Goal: Transaction & Acquisition: Book appointment/travel/reservation

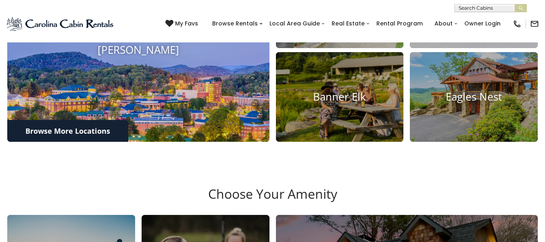
scroll to position [323, 0]
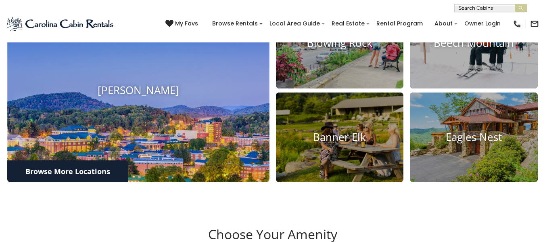
click at [187, 96] on h4 "[PERSON_NAME]" at bounding box center [138, 90] width 262 height 13
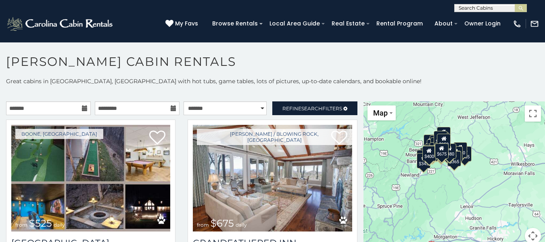
drag, startPoint x: 423, startPoint y: 186, endPoint x: 386, endPoint y: 167, distance: 42.2
click at [386, 167] on div "$525 $675 $315 $355 $480 $635 $349 $930 $330 $375 $695 $485 $299 $565 $345 $410…" at bounding box center [455, 177] width 182 height 152
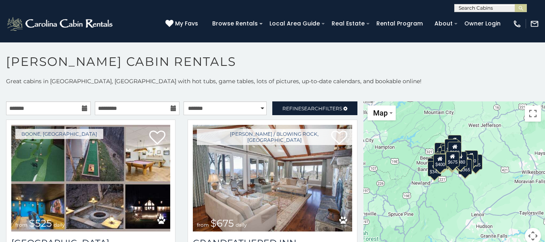
drag, startPoint x: 382, startPoint y: 165, endPoint x: 394, endPoint y: 173, distance: 14.2
click at [394, 173] on div "$525 $675 $315 $355 $480 $635 $349 $930 $330 $375 $695 $485 $299 $565 $345 $410…" at bounding box center [455, 177] width 182 height 152
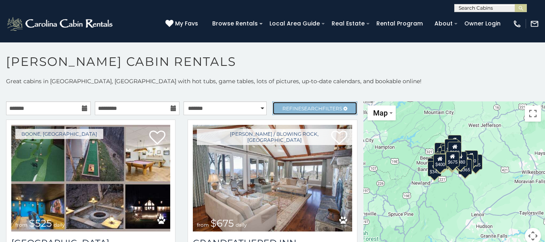
click at [301, 108] on span "Search" at bounding box center [311, 108] width 21 height 6
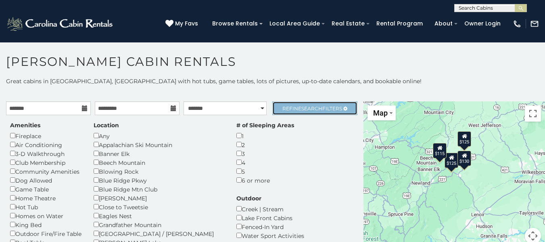
click at [303, 104] on link "Refine Search Filters" at bounding box center [314, 108] width 85 height 14
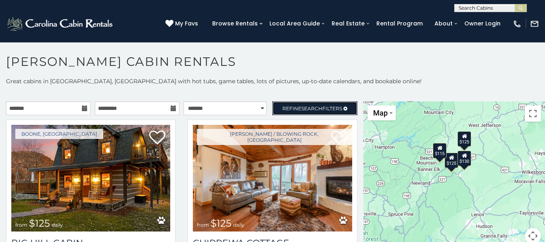
scroll to position [4, 0]
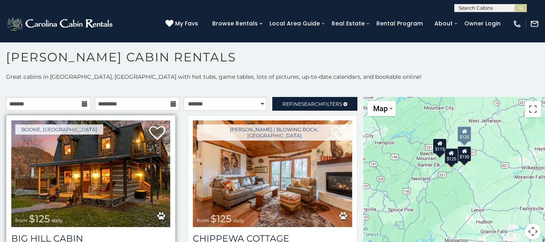
click at [119, 173] on img at bounding box center [90, 173] width 159 height 107
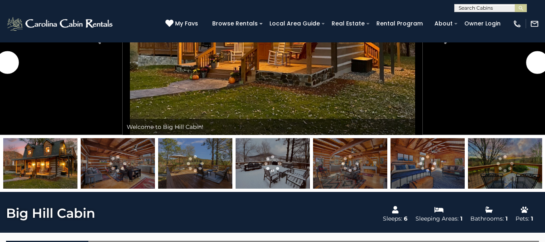
scroll to position [40, 0]
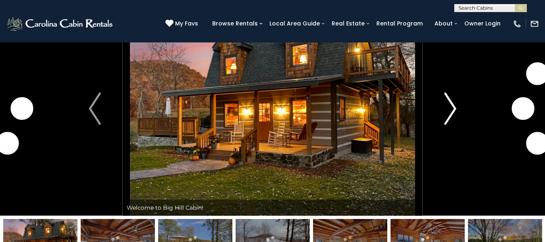
click at [453, 117] on img "Next" at bounding box center [450, 108] width 12 height 32
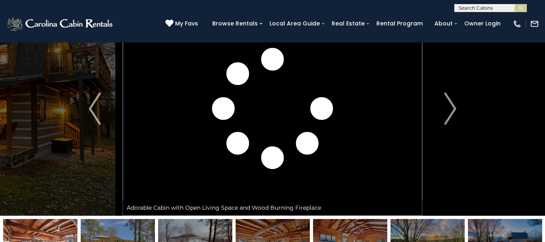
scroll to position [81, 0]
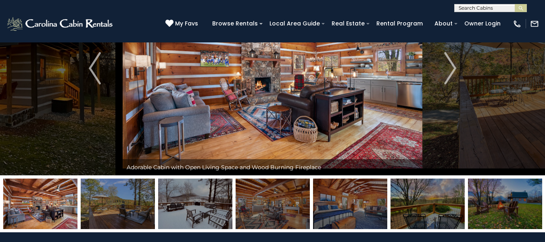
click at [443, 207] on img at bounding box center [428, 203] width 74 height 50
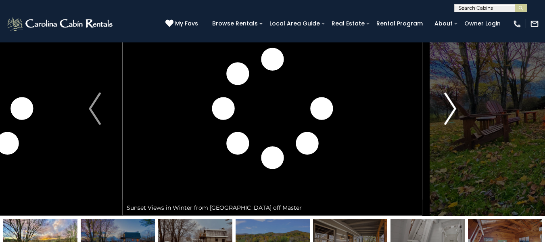
scroll to position [121, 0]
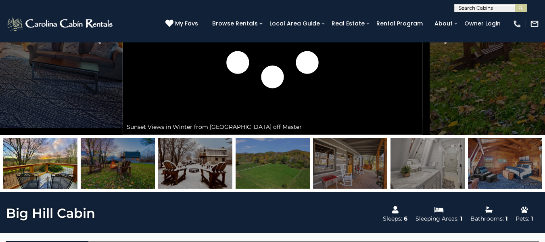
click at [263, 166] on img at bounding box center [273, 163] width 74 height 50
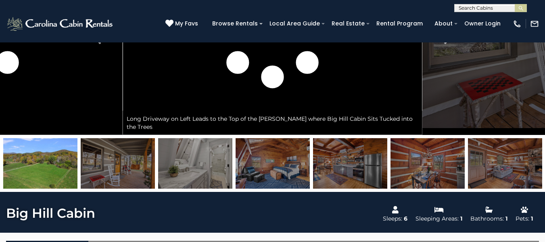
click at [484, 179] on img at bounding box center [505, 163] width 74 height 50
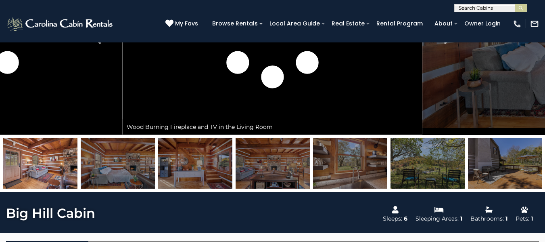
click at [360, 180] on img at bounding box center [350, 163] width 74 height 50
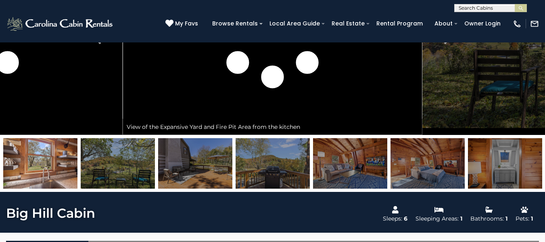
click at [314, 168] on img at bounding box center [350, 163] width 74 height 50
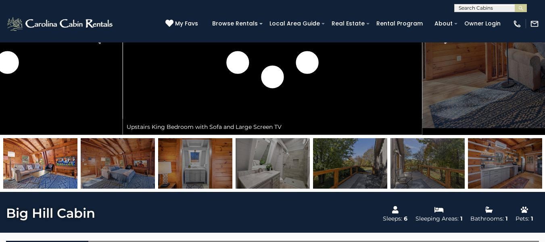
click at [414, 169] on img at bounding box center [428, 163] width 74 height 50
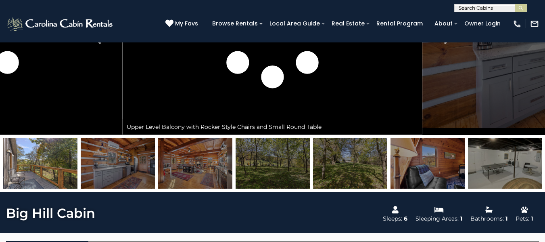
scroll to position [242, 0]
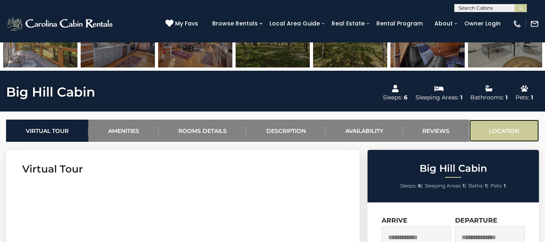
click at [501, 134] on link "Location" at bounding box center [504, 130] width 70 height 22
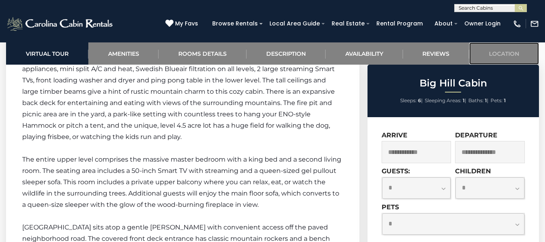
scroll to position [1970, 0]
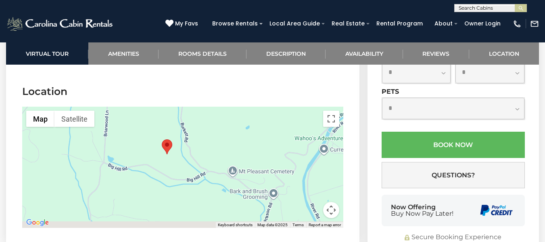
drag, startPoint x: 221, startPoint y: 169, endPoint x: 202, endPoint y: 153, distance: 25.5
click at [202, 153] on div at bounding box center [182, 167] width 321 height 121
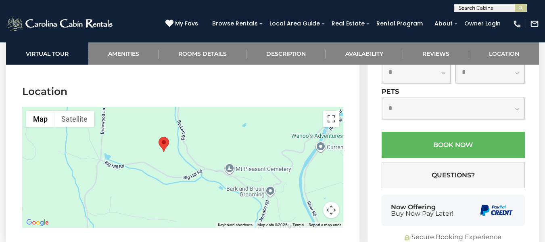
click at [208, 170] on div at bounding box center [182, 167] width 321 height 121
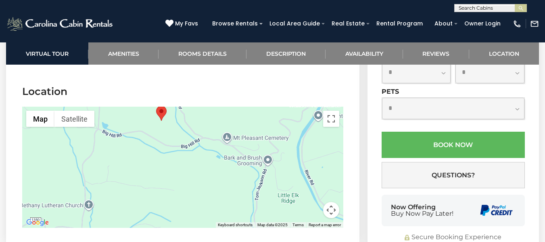
drag, startPoint x: 158, startPoint y: 134, endPoint x: 155, endPoint y: 103, distance: 30.4
click at [155, 107] on div at bounding box center [182, 167] width 321 height 121
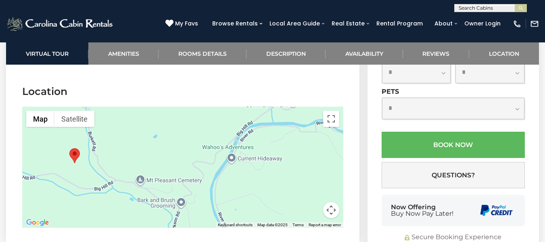
drag, startPoint x: 227, startPoint y: 170, endPoint x: 178, endPoint y: 215, distance: 66.5
click at [178, 215] on div at bounding box center [182, 167] width 321 height 121
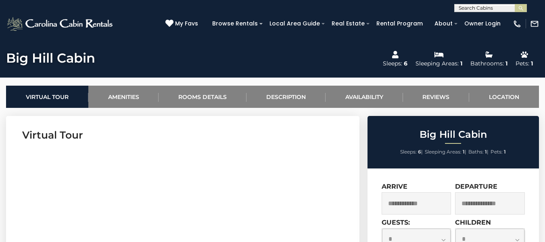
scroll to position [397, 0]
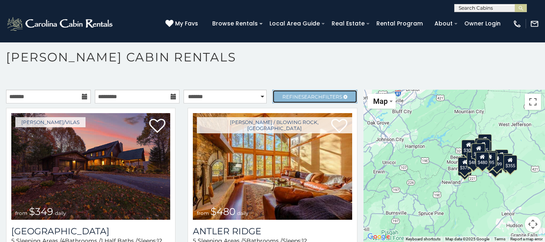
click at [303, 95] on span "Search" at bounding box center [311, 97] width 21 height 6
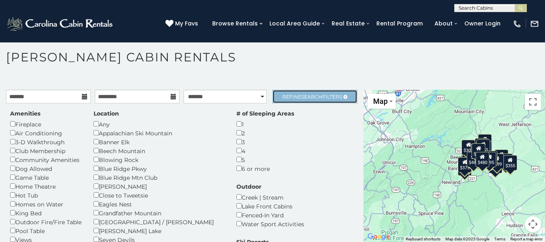
click at [301, 99] on span "Search" at bounding box center [311, 97] width 21 height 6
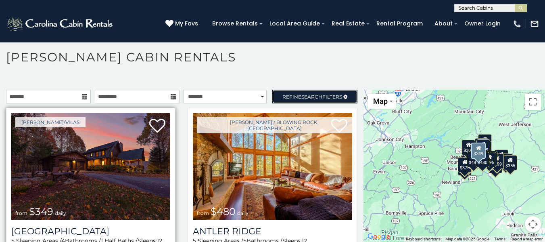
scroll to position [40, 0]
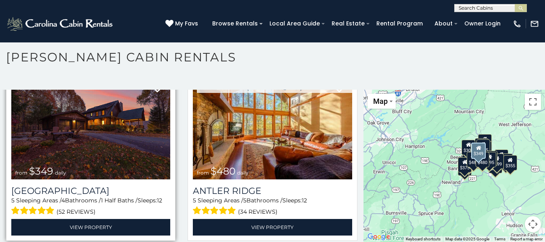
click at [126, 146] on img at bounding box center [90, 126] width 159 height 107
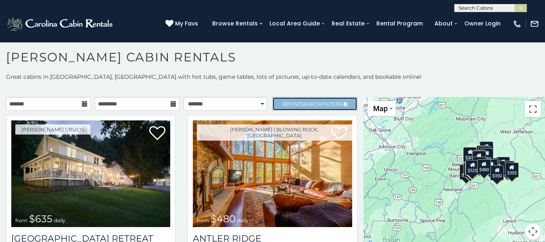
click at [309, 104] on span "Search" at bounding box center [311, 104] width 21 height 6
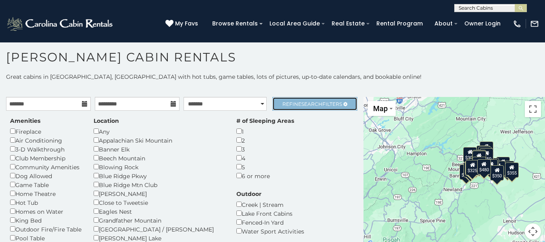
click at [303, 104] on span "Search" at bounding box center [311, 104] width 21 height 6
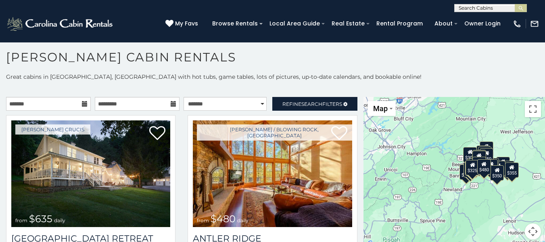
click at [82, 101] on icon at bounding box center [85, 104] width 6 height 6
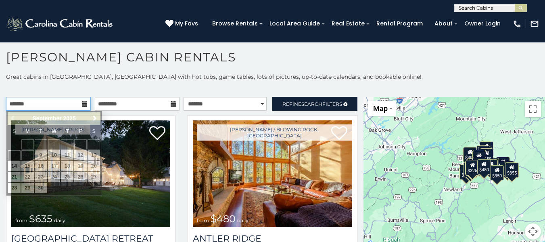
click at [22, 102] on input "text" at bounding box center [48, 104] width 85 height 14
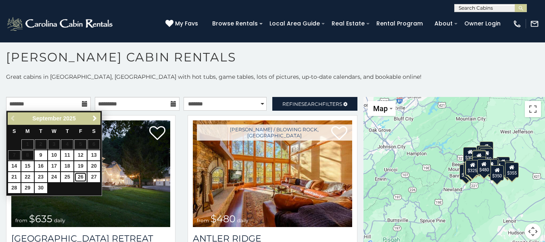
click at [84, 178] on link "26" at bounding box center [80, 177] width 13 height 10
type input "**********"
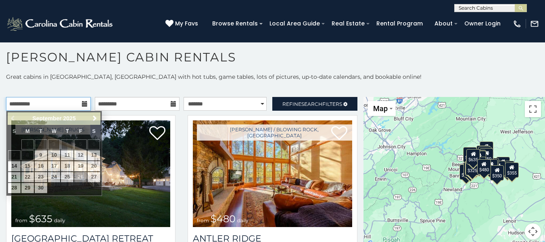
click at [35, 104] on input "**********" at bounding box center [48, 104] width 85 height 14
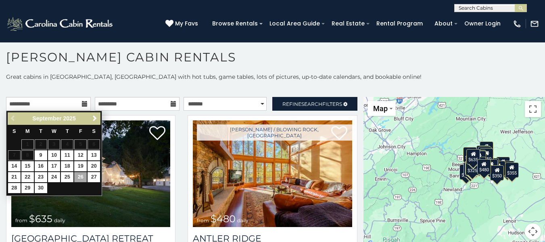
click at [12, 119] on div "Previous Next September 2025" at bounding box center [54, 118] width 93 height 13
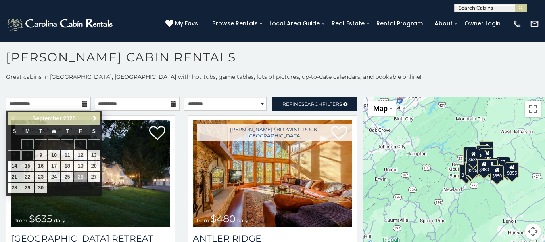
click at [132, 95] on div "**********" at bounding box center [272, 161] width 545 height 176
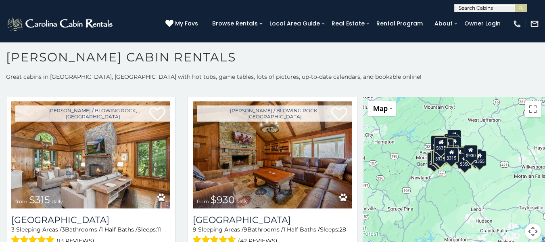
drag, startPoint x: 436, startPoint y: 163, endPoint x: 402, endPoint y: 153, distance: 35.5
click at [402, 153] on div "$635 $480 $315 $930 $525 $675 $349 $355 $299 $299 $380 $410 $375 $305 $451 $320…" at bounding box center [455, 173] width 182 height 152
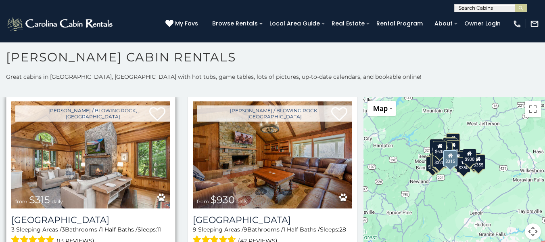
click at [75, 166] on img at bounding box center [90, 154] width 159 height 107
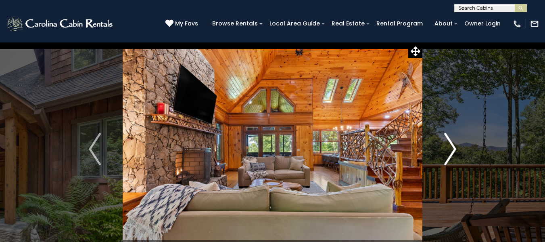
click at [441, 148] on button "Next" at bounding box center [450, 149] width 56 height 214
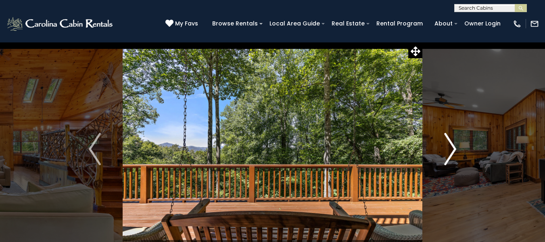
click at [446, 135] on img "Next" at bounding box center [450, 149] width 12 height 32
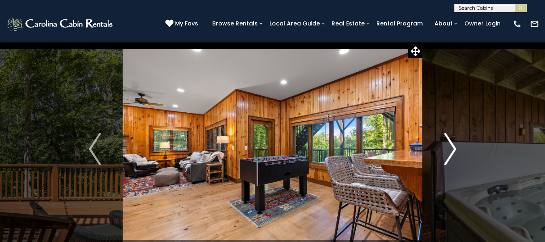
click at [446, 135] on img "Next" at bounding box center [450, 149] width 12 height 32
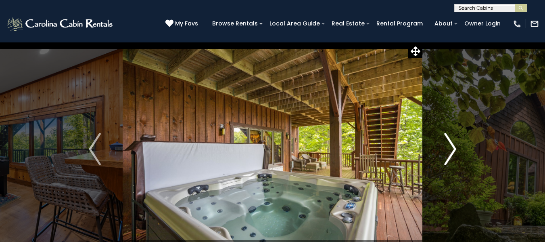
click at [446, 135] on img "Next" at bounding box center [450, 149] width 12 height 32
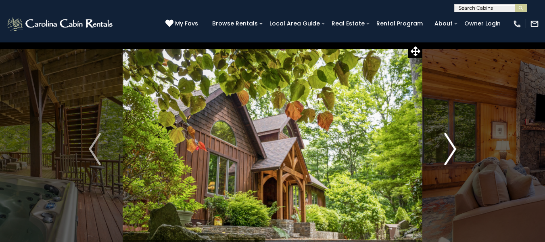
click at [445, 135] on img "Next" at bounding box center [450, 149] width 12 height 32
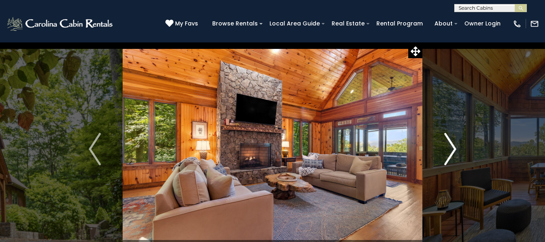
click at [446, 136] on img "Next" at bounding box center [450, 149] width 12 height 32
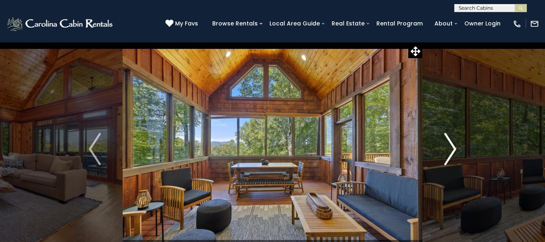
click at [446, 136] on img "Next" at bounding box center [450, 149] width 12 height 32
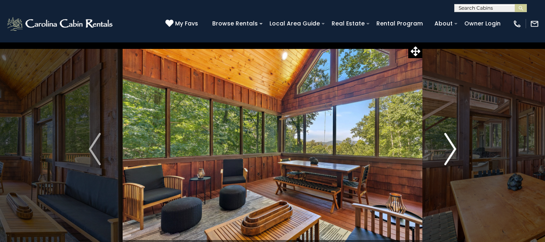
click at [447, 136] on img "Next" at bounding box center [450, 149] width 12 height 32
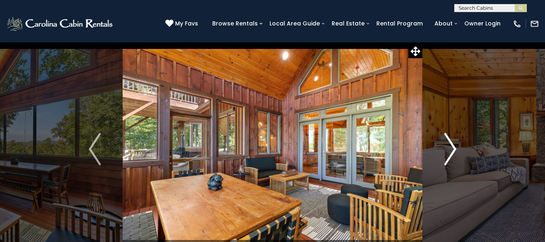
click at [446, 136] on img "Next" at bounding box center [450, 149] width 12 height 32
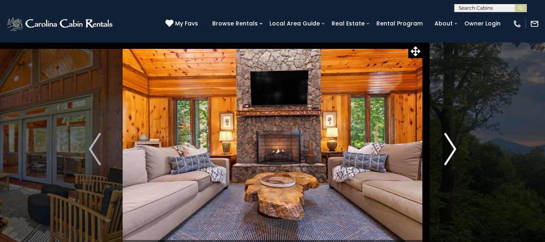
click at [446, 136] on img "Next" at bounding box center [450, 149] width 12 height 32
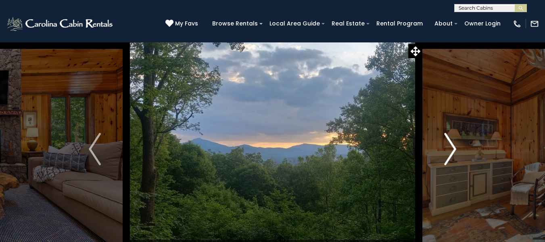
click at [446, 136] on img "Next" at bounding box center [450, 149] width 12 height 32
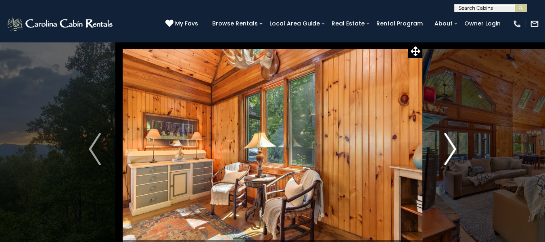
click at [446, 136] on img "Next" at bounding box center [450, 149] width 12 height 32
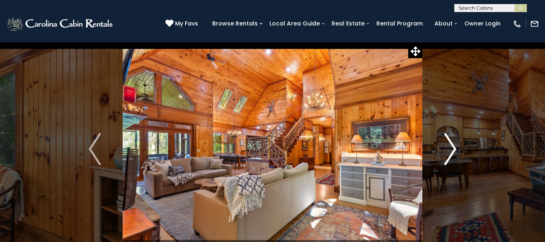
click at [446, 136] on img "Next" at bounding box center [450, 149] width 12 height 32
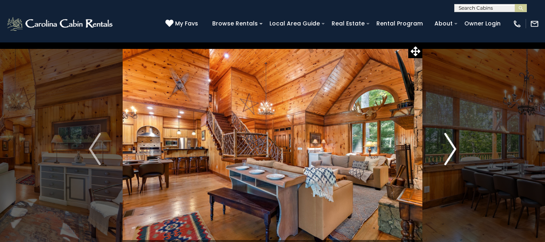
click at [446, 136] on img "Next" at bounding box center [450, 149] width 12 height 32
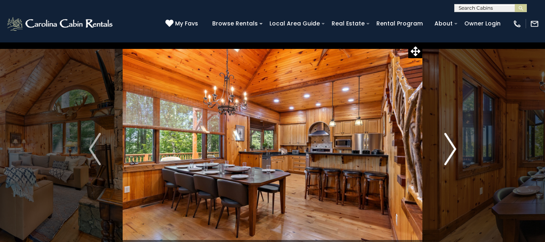
click at [446, 136] on img "Next" at bounding box center [450, 149] width 12 height 32
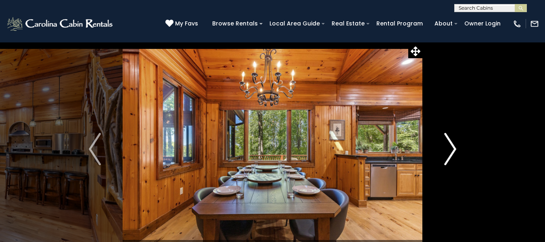
click at [446, 136] on img "Next" at bounding box center [450, 149] width 12 height 32
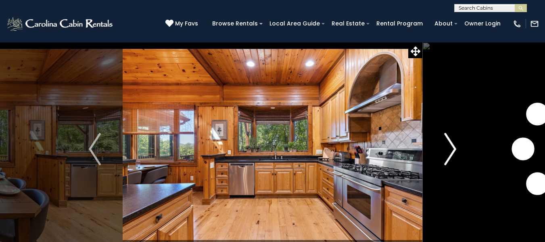
click at [446, 136] on img "Next" at bounding box center [450, 149] width 12 height 32
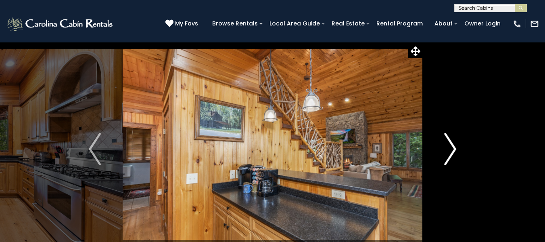
click at [446, 136] on img "Next" at bounding box center [450, 149] width 12 height 32
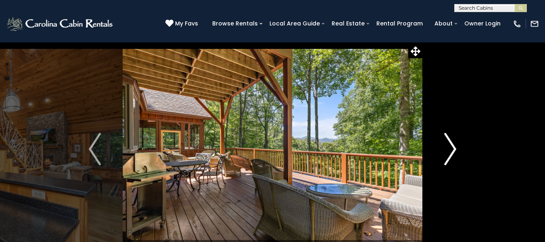
click at [447, 136] on img "Next" at bounding box center [450, 149] width 12 height 32
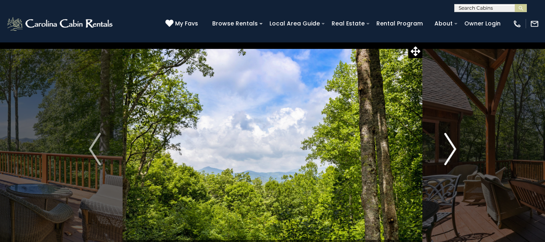
click at [447, 136] on img "Next" at bounding box center [450, 149] width 12 height 32
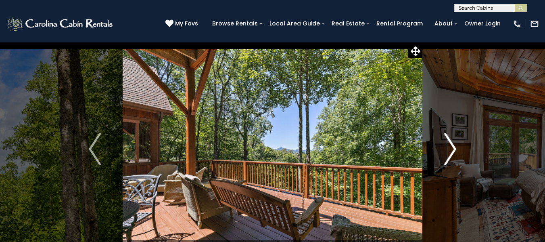
click at [447, 136] on img "Next" at bounding box center [450, 149] width 12 height 32
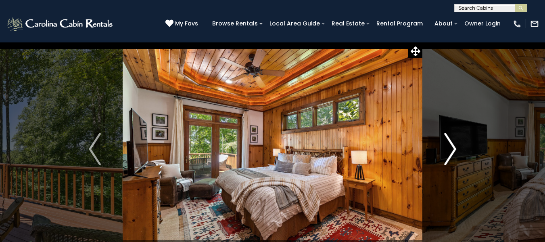
click at [447, 136] on img "Next" at bounding box center [450, 149] width 12 height 32
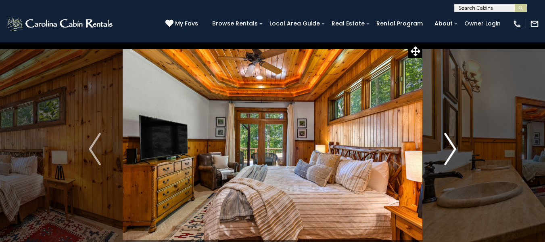
click at [452, 140] on img "Next" at bounding box center [450, 149] width 12 height 32
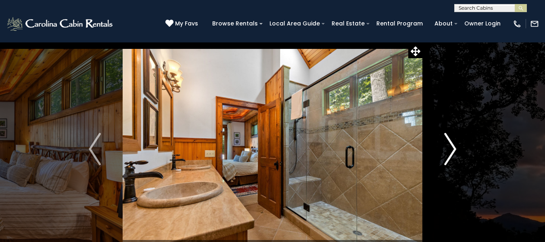
click at [451, 141] on img "Next" at bounding box center [450, 149] width 12 height 32
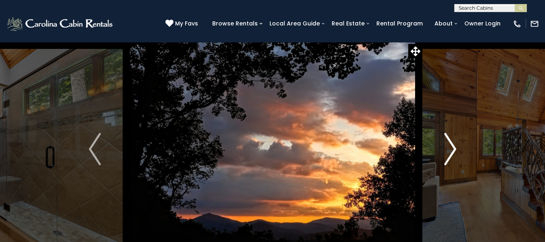
click at [451, 141] on img "Next" at bounding box center [450, 149] width 12 height 32
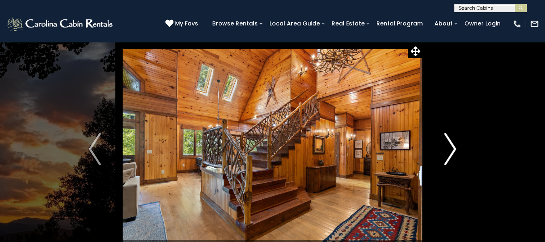
click at [451, 141] on img "Next" at bounding box center [450, 149] width 12 height 32
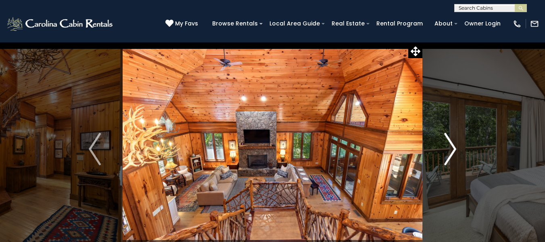
click at [450, 141] on img "Next" at bounding box center [450, 149] width 12 height 32
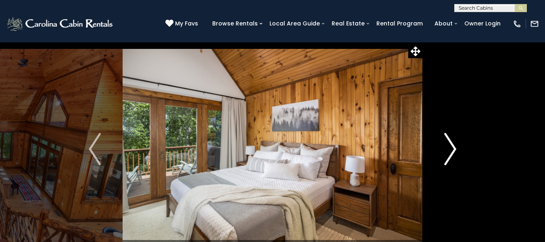
click at [450, 141] on img "Next" at bounding box center [450, 149] width 12 height 32
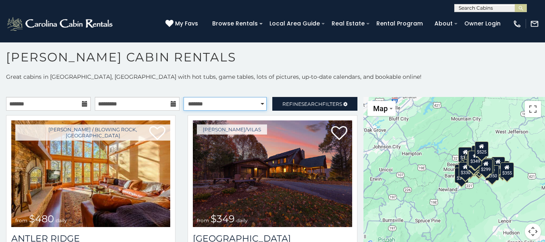
click at [231, 101] on select "**********" at bounding box center [225, 104] width 83 height 14
select select "*********"
click at [184, 97] on select "**********" at bounding box center [225, 104] width 83 height 14
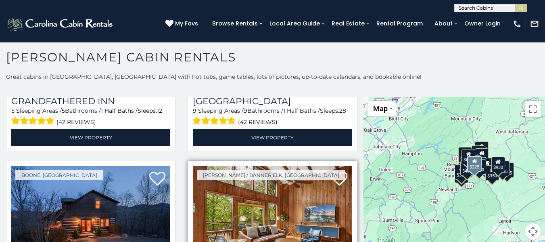
scroll to position [767, 0]
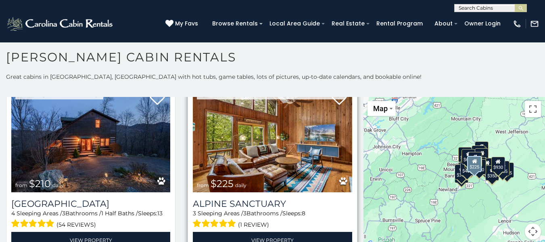
click at [293, 161] on img at bounding box center [272, 138] width 159 height 107
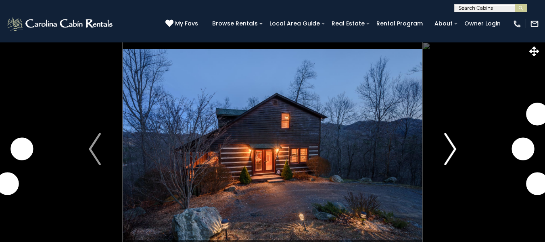
click at [451, 153] on img "Next" at bounding box center [450, 149] width 12 height 32
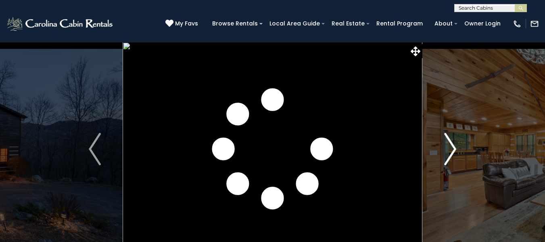
click at [451, 153] on img "Next" at bounding box center [450, 149] width 12 height 32
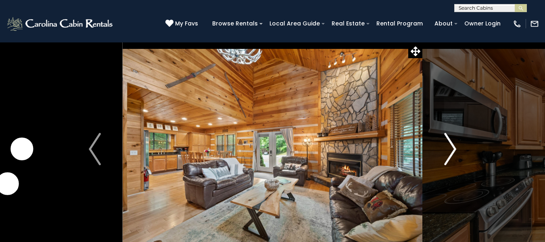
click at [451, 153] on img "Next" at bounding box center [450, 149] width 12 height 32
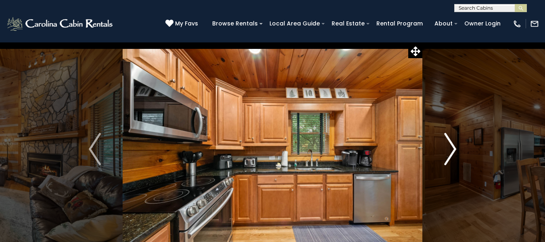
click at [451, 153] on img "Next" at bounding box center [450, 149] width 12 height 32
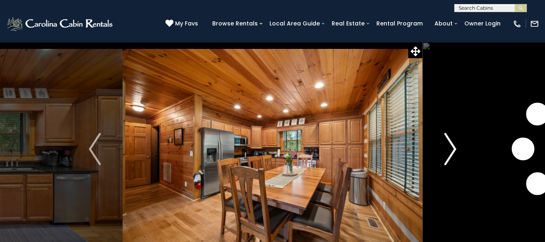
click at [451, 153] on img "Next" at bounding box center [450, 149] width 12 height 32
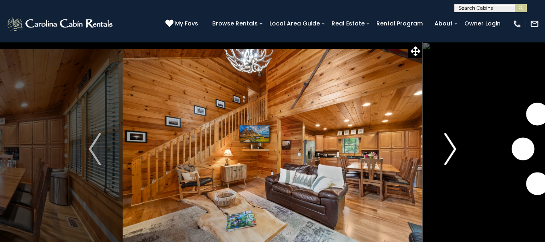
click at [451, 153] on img "Next" at bounding box center [450, 149] width 12 height 32
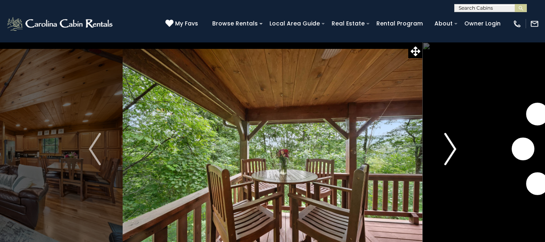
click at [451, 153] on img "Next" at bounding box center [450, 149] width 12 height 32
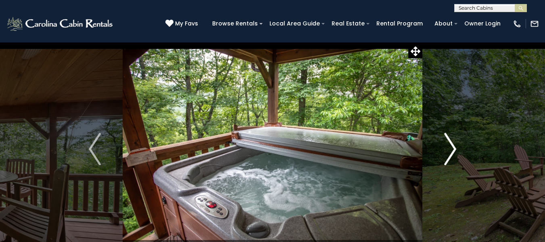
click at [451, 153] on img "Next" at bounding box center [450, 149] width 12 height 32
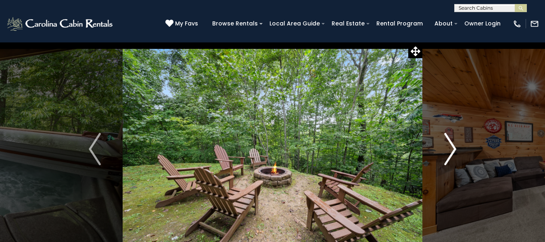
click at [451, 153] on img "Next" at bounding box center [450, 149] width 12 height 32
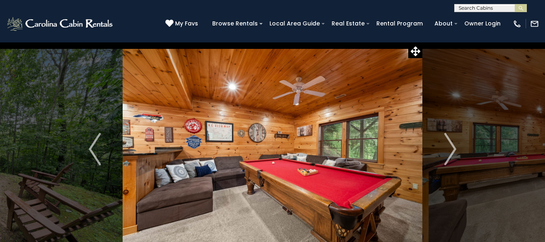
click at [73, 90] on button "Previous" at bounding box center [95, 149] width 56 height 214
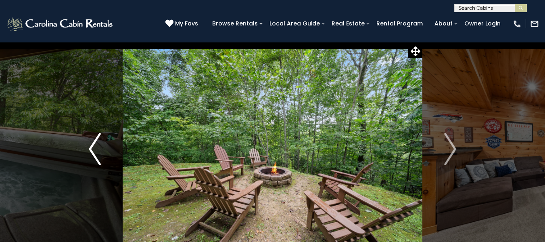
click at [73, 90] on button "Previous" at bounding box center [95, 149] width 56 height 214
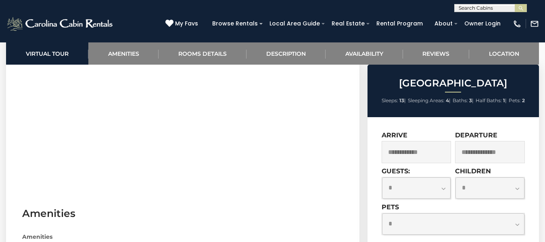
scroll to position [363, 0]
click at [422, 155] on input "text" at bounding box center [417, 152] width 70 height 22
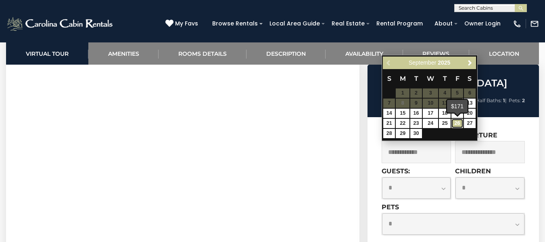
click at [455, 123] on link "26" at bounding box center [457, 123] width 12 height 9
type input "**********"
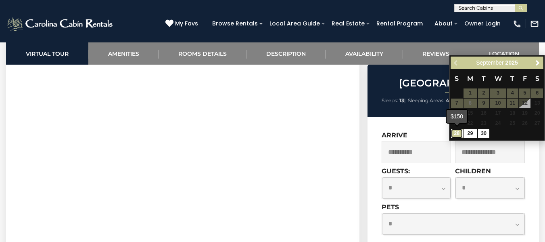
click at [458, 136] on link "28" at bounding box center [457, 133] width 12 height 9
type input "**********"
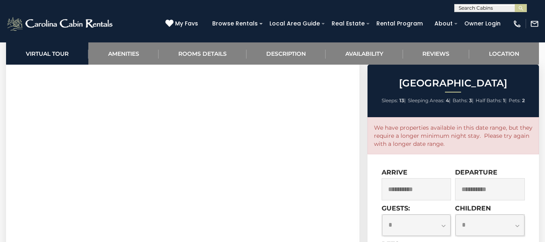
scroll to position [444, 0]
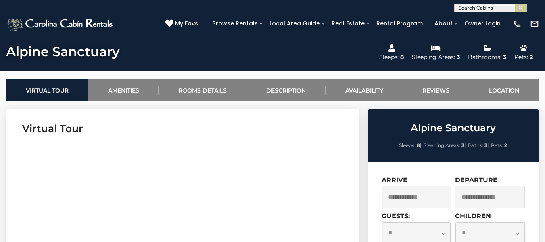
scroll to position [323, 0]
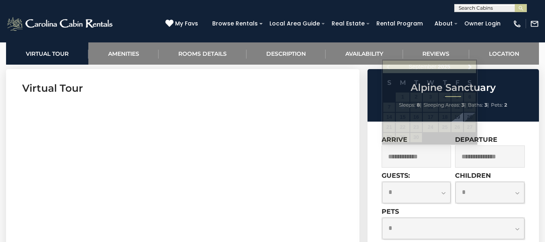
click at [437, 161] on input "text" at bounding box center [417, 156] width 70 height 22
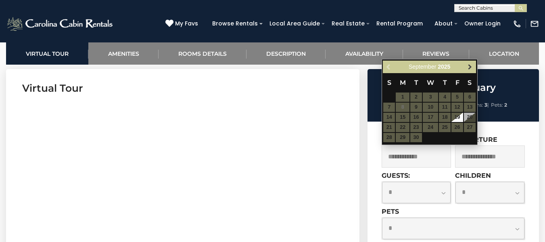
click at [469, 65] on span "Next" at bounding box center [470, 67] width 6 height 6
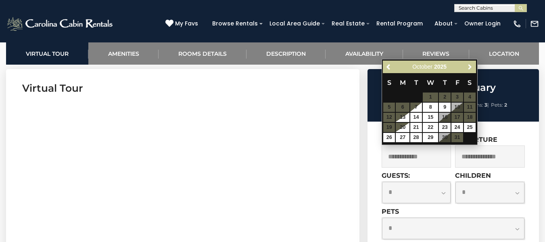
click at [469, 65] on span "Next" at bounding box center [470, 67] width 6 height 6
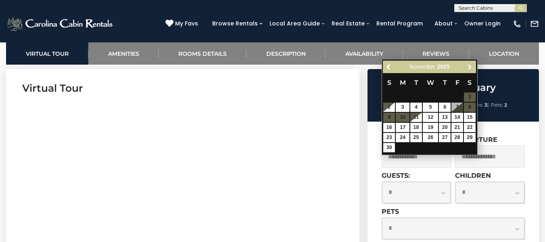
click at [469, 65] on span "Next" at bounding box center [470, 67] width 6 height 6
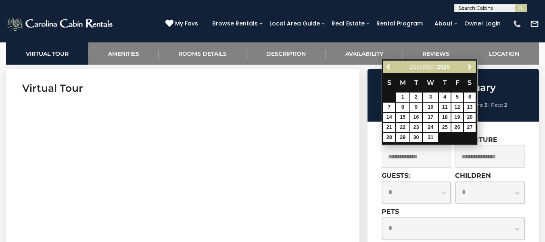
click at [366, 174] on div "Alpine Sanctuary Sleeps: 8 | Sleeping Areas: 3 | Baths: 3 | Pets: 2 Arrive Depa…" at bounding box center [455, 222] width 182 height 307
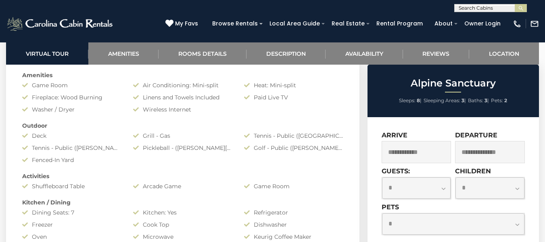
scroll to position [484, 0]
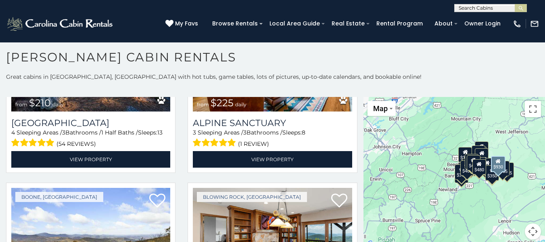
scroll to position [928, 0]
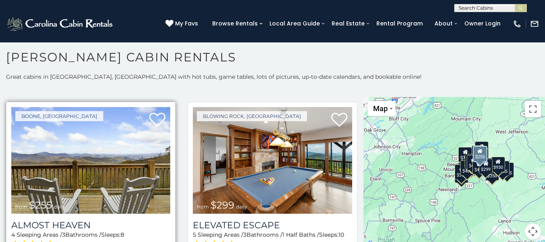
click at [116, 156] on img at bounding box center [90, 160] width 159 height 107
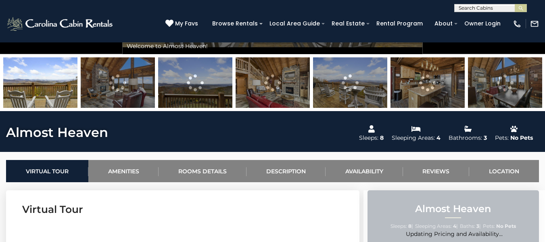
scroll to position [363, 0]
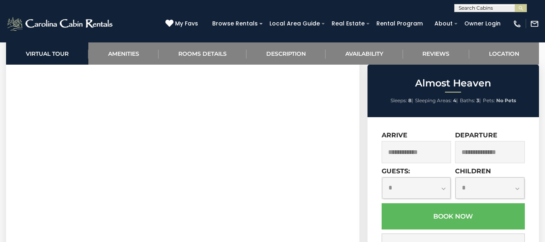
click at [437, 155] on input "text" at bounding box center [417, 152] width 70 height 22
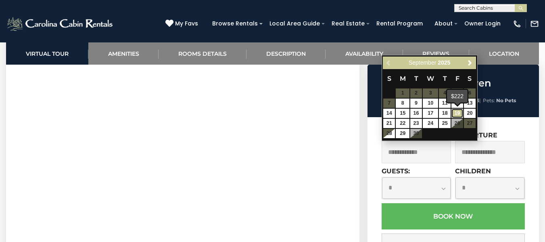
click at [455, 111] on link "19" at bounding box center [457, 113] width 12 height 9
type input "**********"
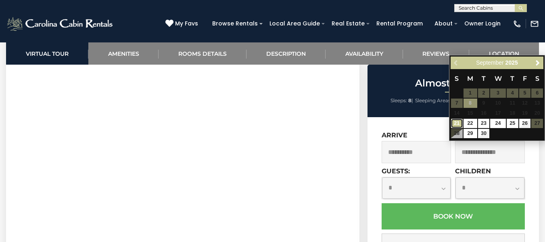
click at [457, 121] on link "21" at bounding box center [457, 123] width 12 height 9
type input "**********"
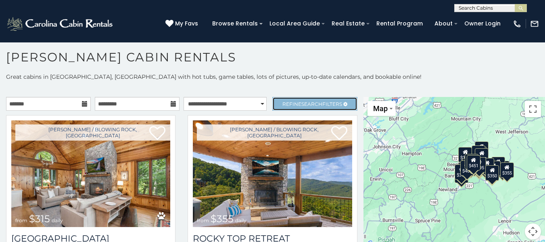
click at [308, 104] on span "Search" at bounding box center [311, 104] width 21 height 6
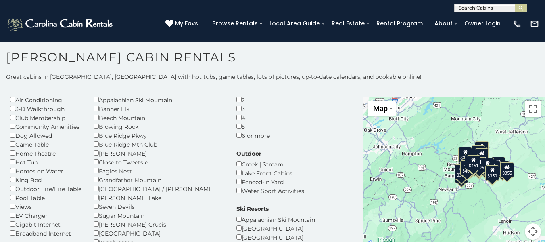
scroll to position [121, 0]
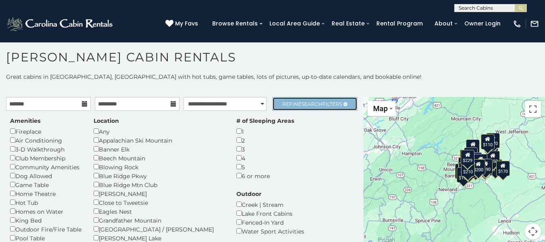
click at [310, 105] on span "Search" at bounding box center [311, 104] width 21 height 6
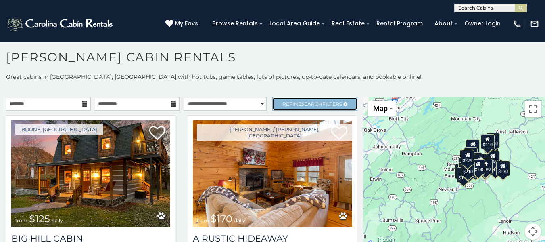
click at [310, 105] on span "Search" at bounding box center [311, 104] width 21 height 6
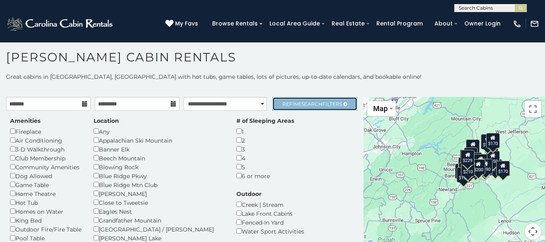
click at [309, 102] on span "Search" at bounding box center [311, 104] width 21 height 6
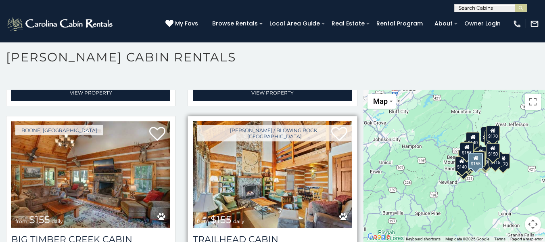
scroll to position [1130, 0]
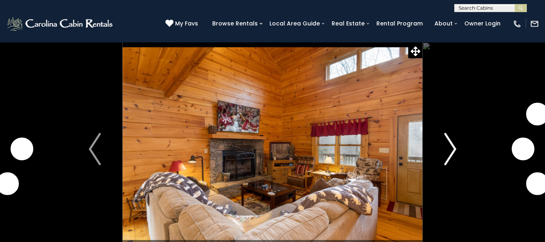
click at [442, 146] on button "Next" at bounding box center [450, 149] width 56 height 214
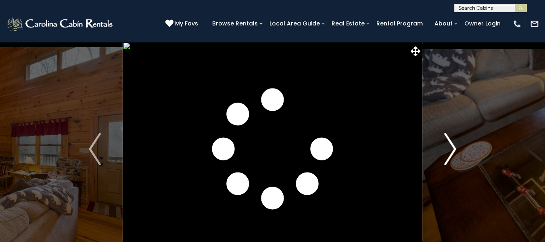
click at [451, 145] on img "Next" at bounding box center [450, 149] width 12 height 32
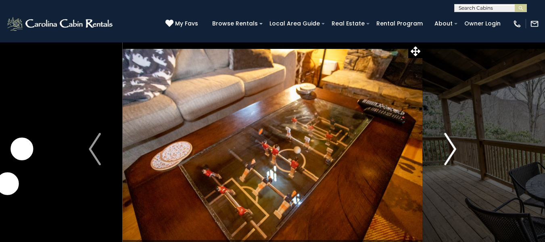
click at [451, 145] on img "Next" at bounding box center [450, 149] width 12 height 32
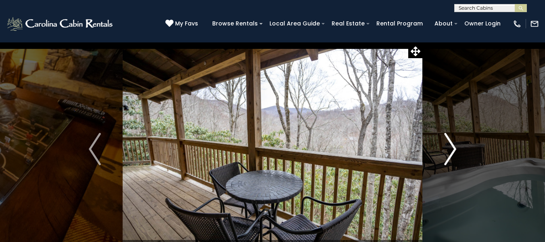
click at [451, 145] on img "Next" at bounding box center [450, 149] width 12 height 32
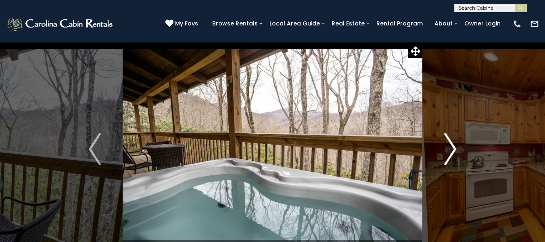
click at [451, 145] on img "Next" at bounding box center [450, 149] width 12 height 32
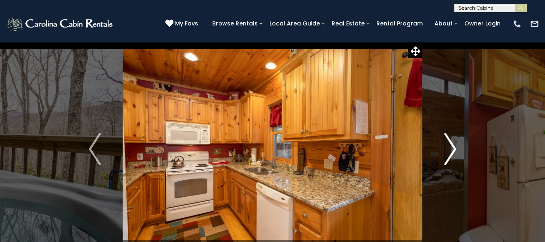
click at [451, 145] on img "Next" at bounding box center [450, 149] width 12 height 32
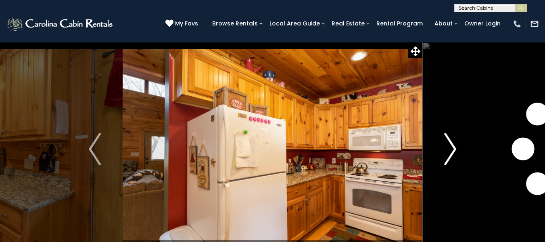
click at [451, 145] on img "Next" at bounding box center [450, 149] width 12 height 32
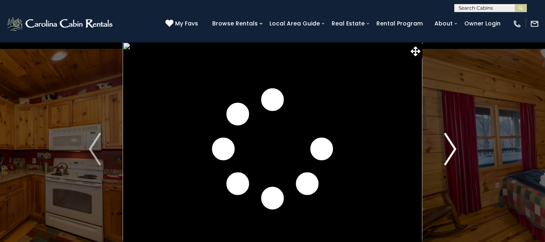
click at [451, 145] on img "Next" at bounding box center [450, 149] width 12 height 32
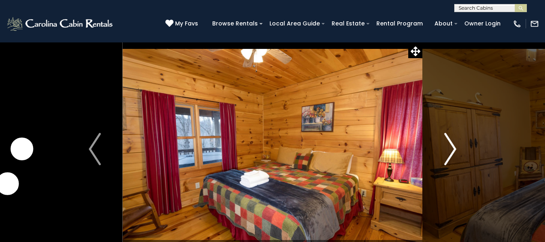
click at [451, 145] on img "Next" at bounding box center [450, 149] width 12 height 32
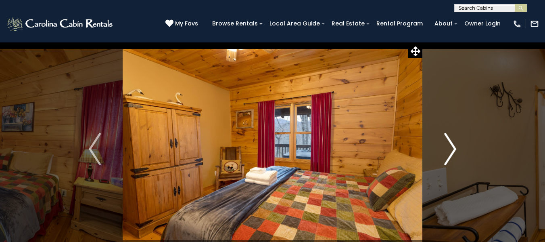
click at [451, 145] on img "Next" at bounding box center [450, 149] width 12 height 32
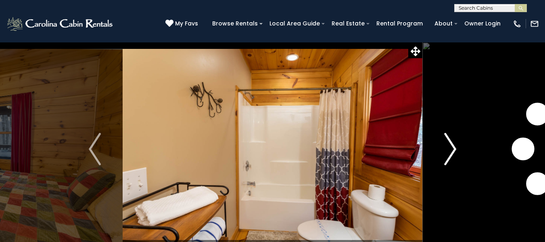
click at [451, 145] on img "Next" at bounding box center [450, 149] width 12 height 32
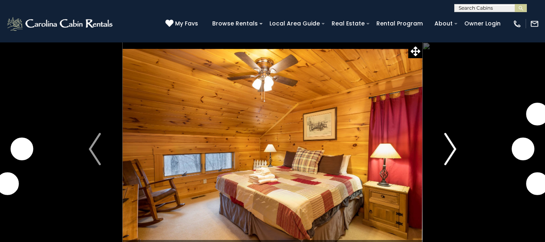
click at [451, 145] on img "Next" at bounding box center [450, 149] width 12 height 32
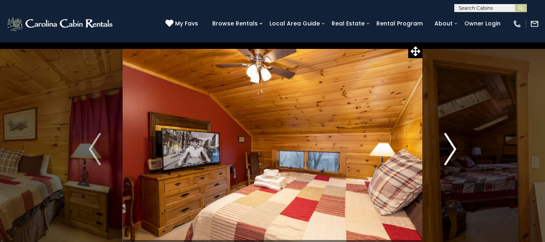
click at [451, 145] on img "Next" at bounding box center [450, 149] width 12 height 32
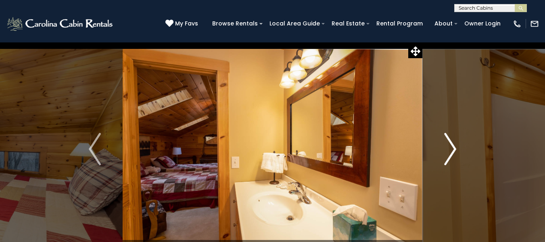
click at [451, 145] on img "Next" at bounding box center [450, 149] width 12 height 32
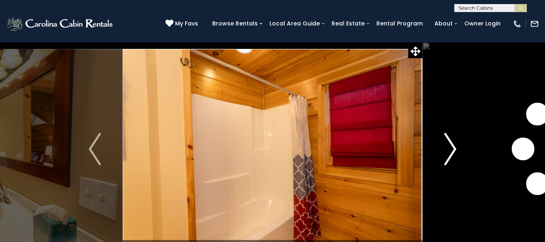
click at [451, 145] on img "Next" at bounding box center [450, 149] width 12 height 32
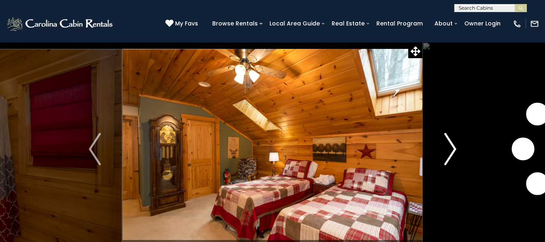
click at [451, 145] on img "Next" at bounding box center [450, 149] width 12 height 32
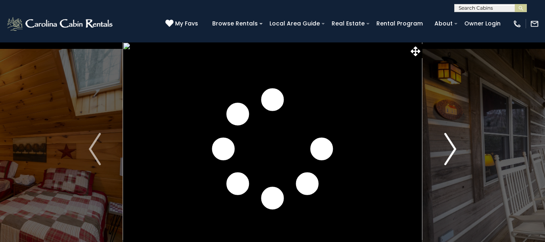
click at [451, 145] on img "Next" at bounding box center [450, 149] width 12 height 32
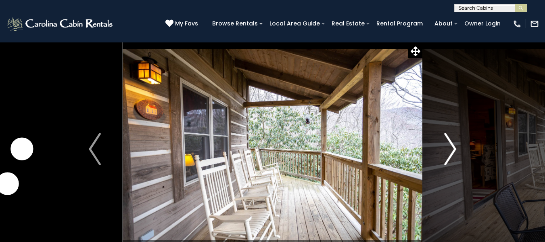
click at [451, 145] on img "Next" at bounding box center [450, 149] width 12 height 32
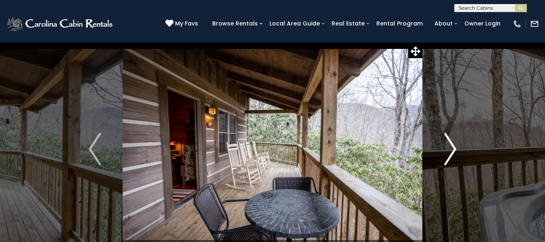
click at [451, 145] on img "Next" at bounding box center [450, 149] width 12 height 32
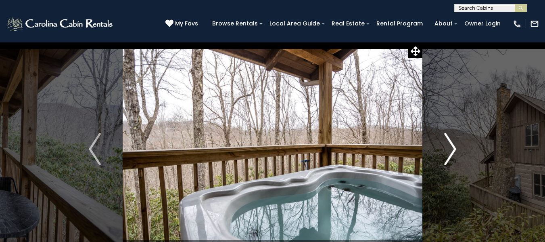
click at [451, 145] on img "Next" at bounding box center [450, 149] width 12 height 32
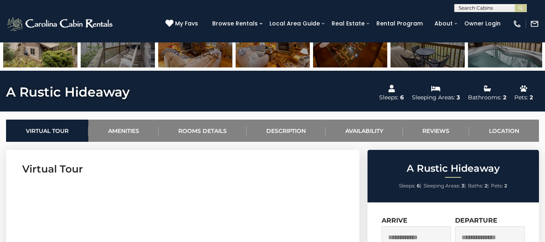
scroll to position [363, 0]
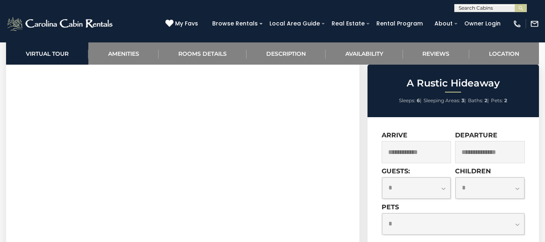
click at [433, 148] on input "text" at bounding box center [417, 152] width 70 height 22
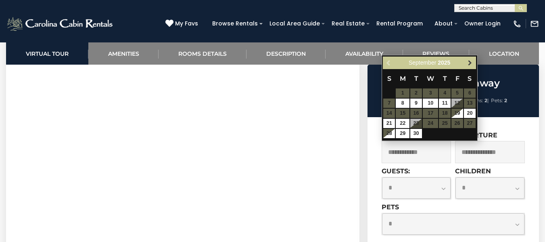
click at [469, 65] on span "Next" at bounding box center [470, 63] width 6 height 6
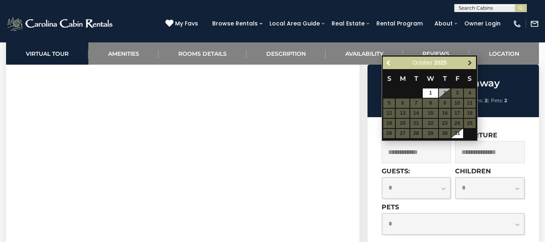
click at [469, 65] on span "Next" at bounding box center [470, 63] width 6 height 6
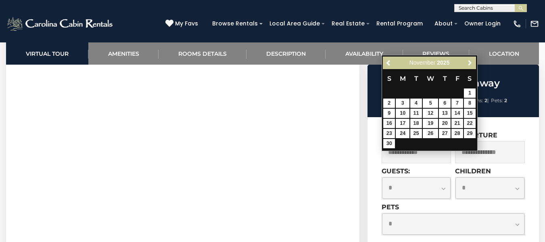
click at [469, 65] on span "Next" at bounding box center [470, 63] width 6 height 6
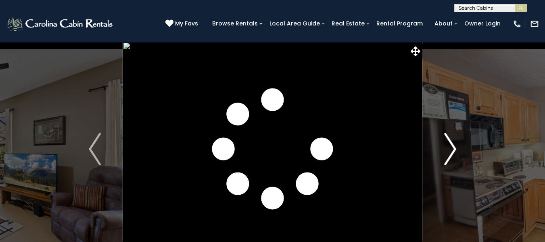
click at [458, 146] on button "Next" at bounding box center [450, 149] width 56 height 214
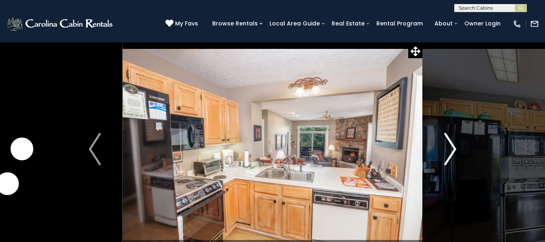
click at [458, 146] on button "Next" at bounding box center [450, 149] width 56 height 214
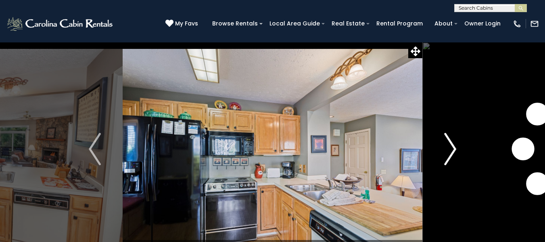
click at [458, 146] on button "Next" at bounding box center [450, 149] width 56 height 214
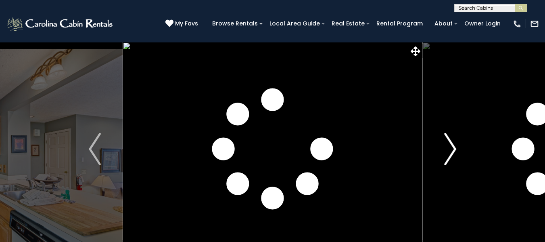
click at [458, 146] on button "Next" at bounding box center [450, 149] width 56 height 214
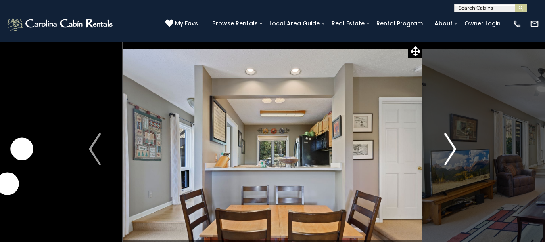
click at [458, 146] on button "Next" at bounding box center [450, 149] width 56 height 214
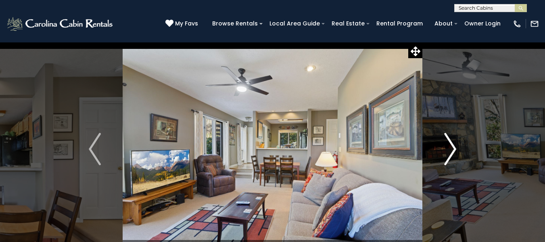
click at [458, 146] on button "Next" at bounding box center [450, 149] width 56 height 214
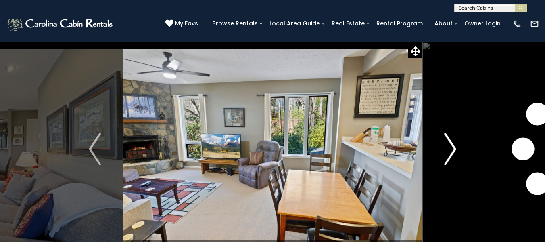
click at [458, 146] on button "Next" at bounding box center [450, 149] width 56 height 214
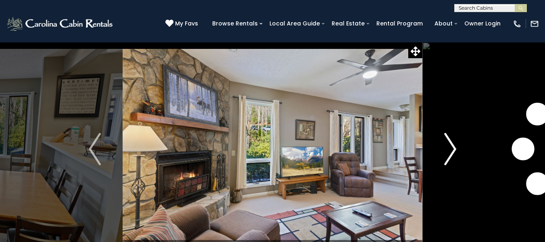
click at [458, 146] on button "Next" at bounding box center [450, 149] width 56 height 214
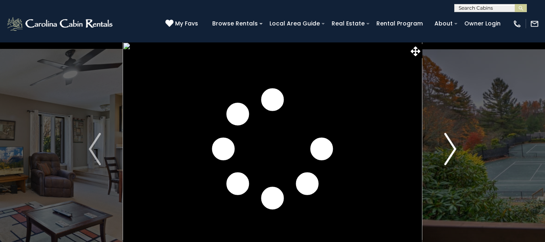
click at [458, 146] on button "Next" at bounding box center [450, 149] width 56 height 214
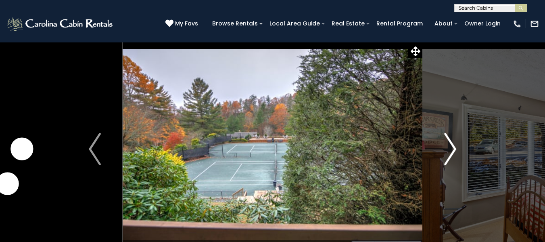
click at [458, 146] on button "Next" at bounding box center [450, 149] width 56 height 214
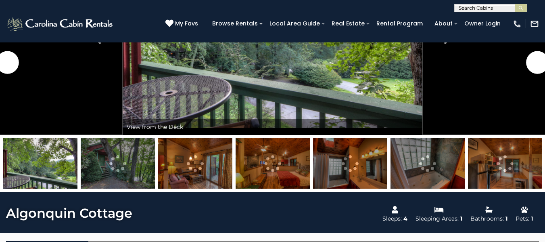
scroll to position [81, 0]
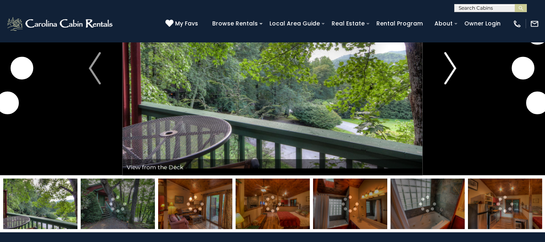
click at [451, 79] on img "Next" at bounding box center [450, 68] width 12 height 32
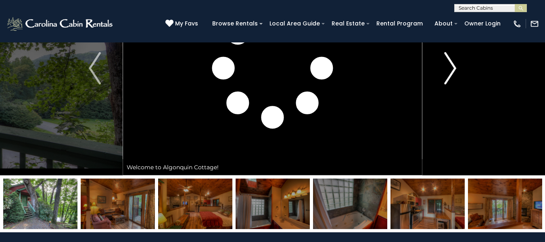
scroll to position [40, 0]
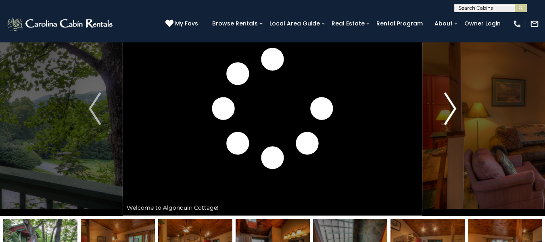
click at [457, 117] on button "Next" at bounding box center [450, 109] width 56 height 214
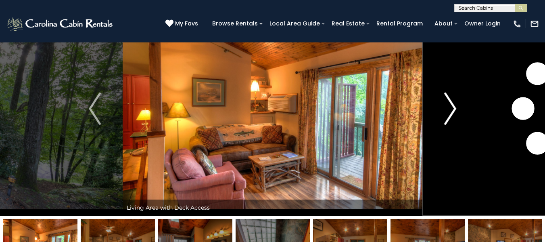
click at [457, 117] on button "Next" at bounding box center [450, 109] width 56 height 214
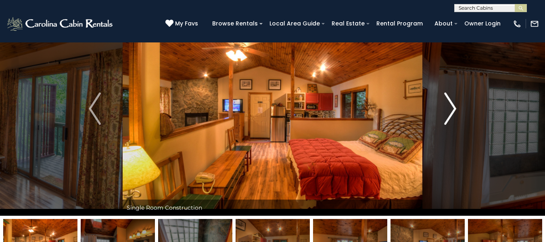
click at [457, 117] on button "Next" at bounding box center [450, 109] width 56 height 214
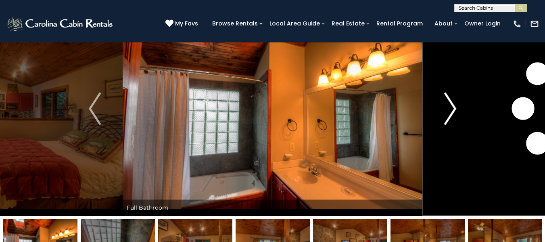
click at [457, 117] on button "Next" at bounding box center [450, 109] width 56 height 214
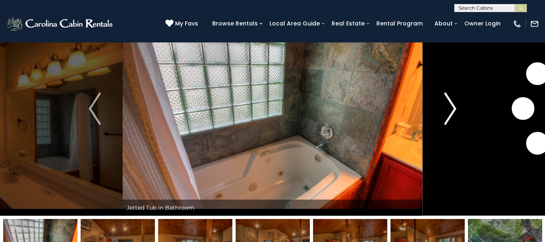
click at [457, 117] on button "Next" at bounding box center [450, 109] width 56 height 214
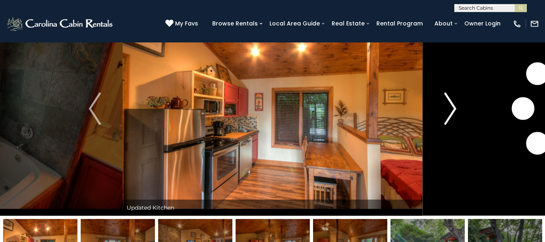
click at [457, 115] on button "Next" at bounding box center [450, 109] width 56 height 214
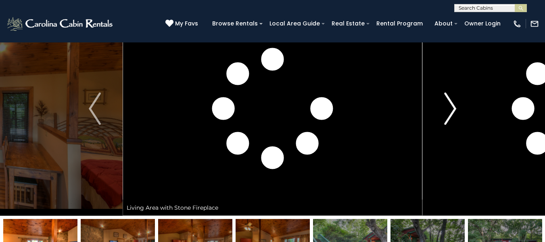
click at [457, 115] on button "Next" at bounding box center [450, 109] width 56 height 214
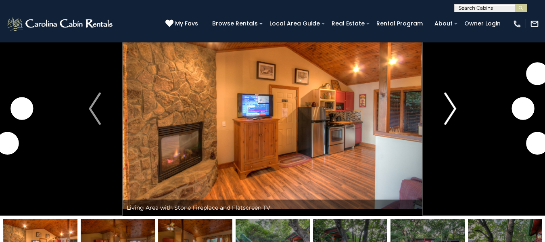
click at [457, 115] on button "Next" at bounding box center [450, 109] width 56 height 214
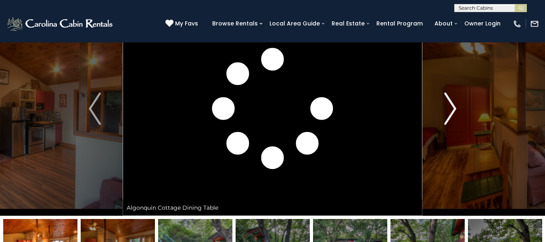
click at [457, 115] on button "Next" at bounding box center [450, 109] width 56 height 214
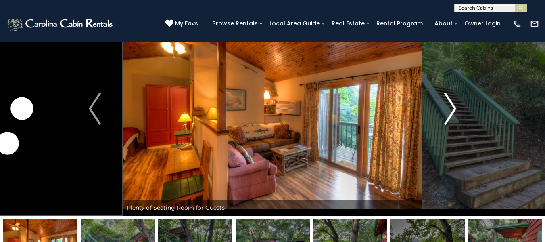
click at [457, 115] on button "Next" at bounding box center [450, 109] width 56 height 214
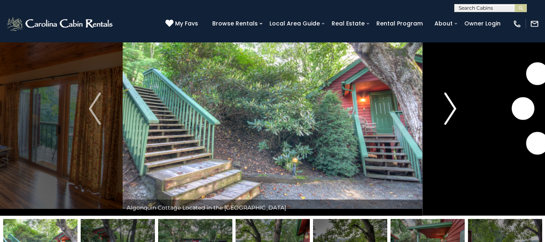
click at [457, 115] on button "Next" at bounding box center [450, 109] width 56 height 214
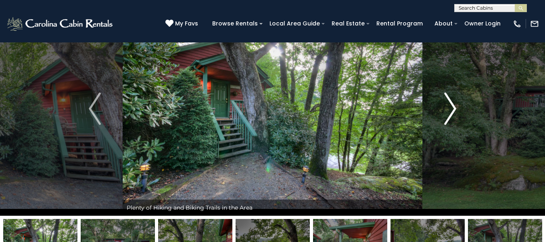
click at [457, 115] on button "Next" at bounding box center [450, 109] width 56 height 214
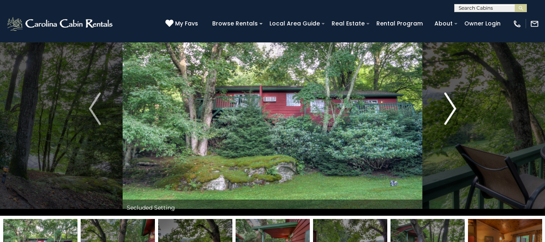
click at [457, 115] on button "Next" at bounding box center [450, 109] width 56 height 214
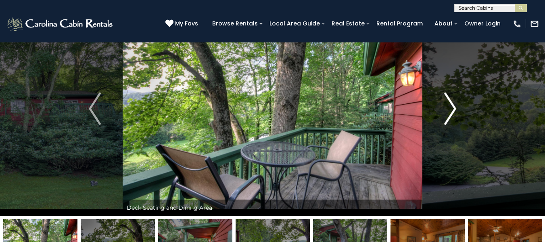
click at [457, 115] on button "Next" at bounding box center [450, 109] width 56 height 214
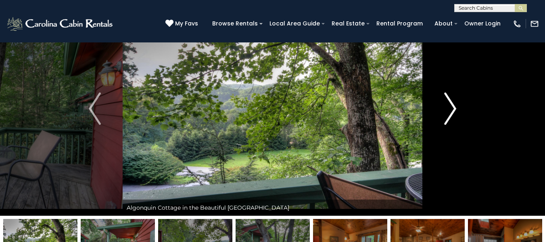
click at [457, 115] on button "Next" at bounding box center [450, 109] width 56 height 214
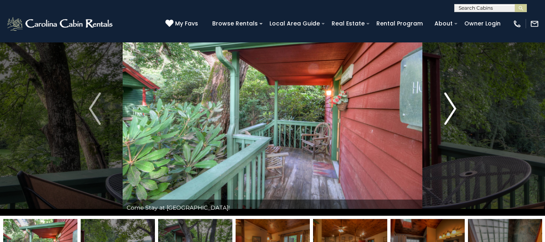
click at [457, 115] on button "Next" at bounding box center [450, 109] width 56 height 214
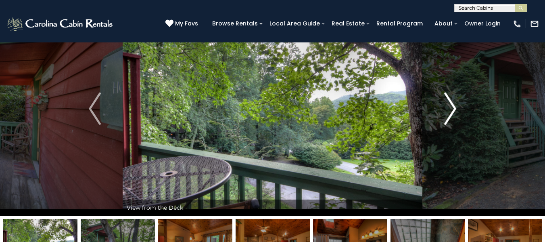
click at [457, 115] on button "Next" at bounding box center [450, 109] width 56 height 214
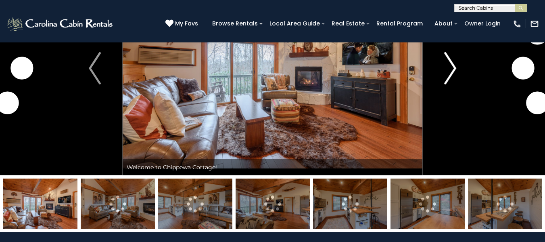
scroll to position [161, 0]
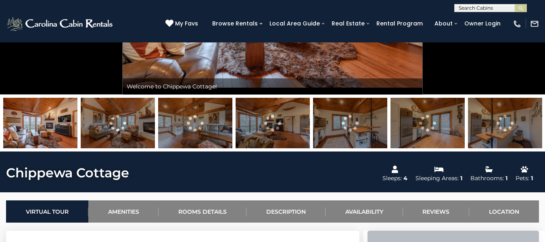
click at [497, 132] on img at bounding box center [505, 123] width 74 height 50
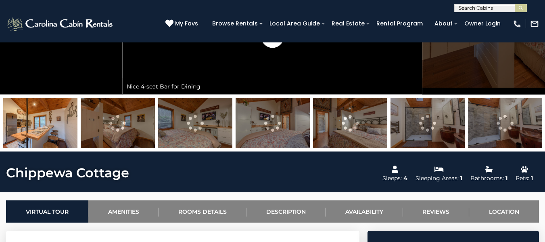
click at [497, 132] on img at bounding box center [505, 123] width 74 height 50
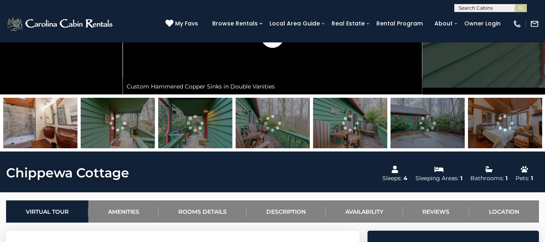
click at [422, 131] on img at bounding box center [428, 123] width 74 height 50
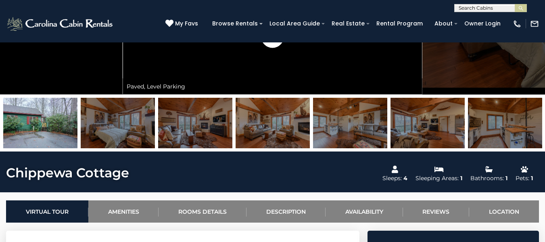
click at [432, 130] on img at bounding box center [428, 123] width 74 height 50
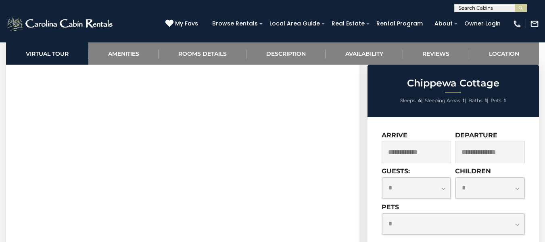
scroll to position [403, 0]
click at [406, 148] on input "text" at bounding box center [417, 152] width 70 height 22
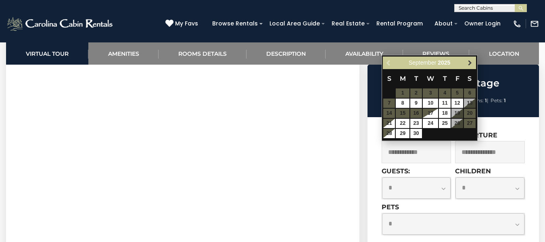
click at [469, 60] on span "Next" at bounding box center [470, 63] width 6 height 6
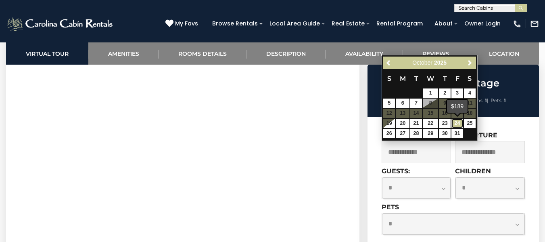
click at [458, 123] on link "24" at bounding box center [457, 123] width 12 height 9
type input "**********"
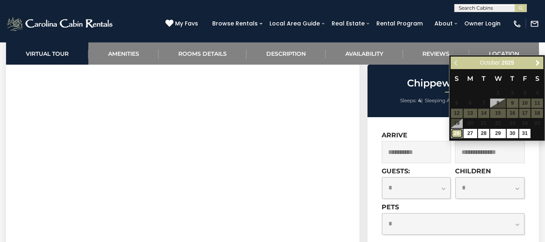
click at [458, 133] on link "26" at bounding box center [457, 133] width 12 height 9
type input "**********"
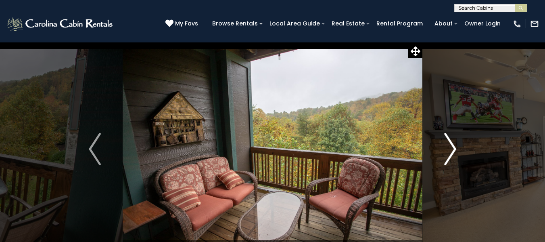
click at [458, 142] on button "Next" at bounding box center [450, 149] width 56 height 214
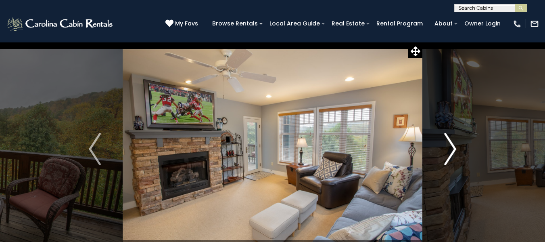
click at [459, 143] on button "Next" at bounding box center [450, 149] width 56 height 214
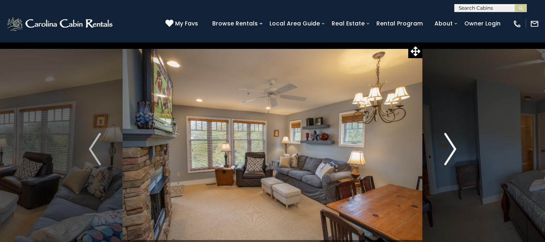
click at [459, 145] on button "Next" at bounding box center [450, 149] width 56 height 214
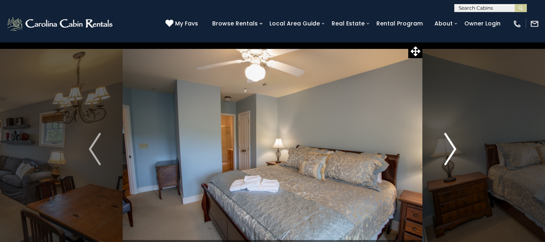
click at [459, 146] on button "Next" at bounding box center [450, 149] width 56 height 214
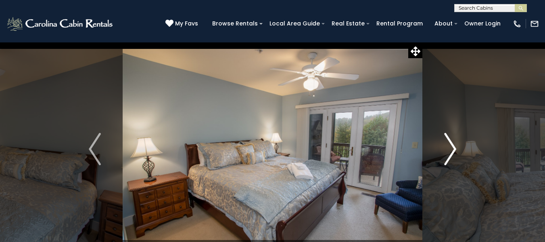
click at [458, 146] on button "Next" at bounding box center [450, 149] width 56 height 214
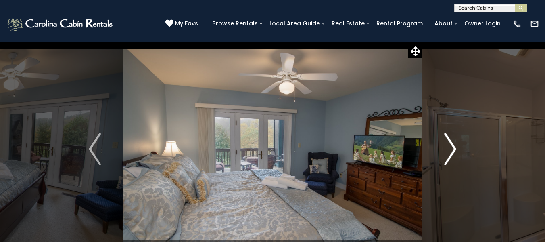
click at [457, 148] on button "Next" at bounding box center [450, 149] width 56 height 214
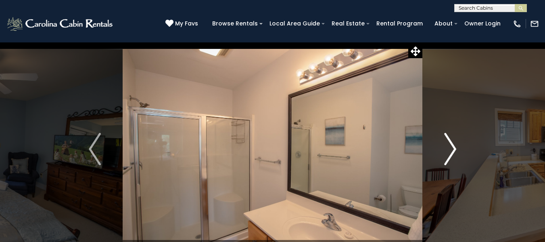
click at [456, 148] on img "Next" at bounding box center [450, 149] width 12 height 32
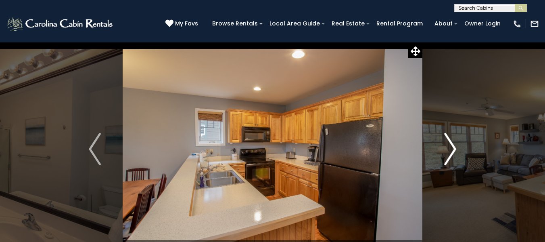
click at [456, 148] on img "Next" at bounding box center [450, 149] width 12 height 32
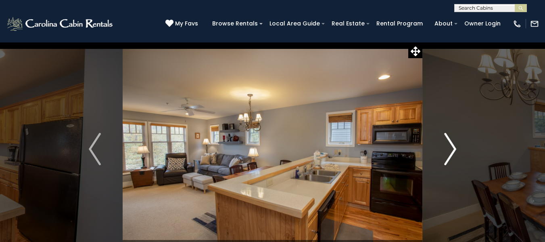
click at [456, 148] on img "Next" at bounding box center [450, 149] width 12 height 32
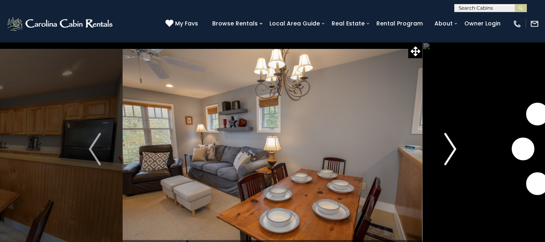
click at [456, 148] on img "Next" at bounding box center [450, 149] width 12 height 32
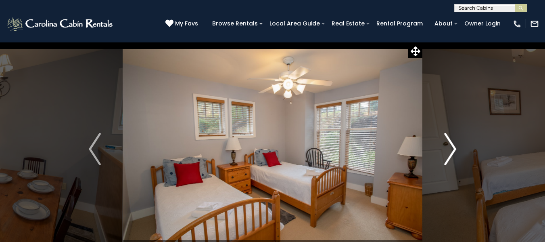
click at [456, 148] on img "Next" at bounding box center [450, 149] width 12 height 32
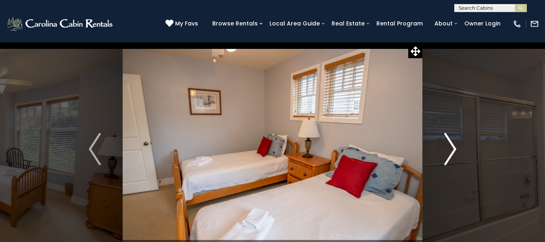
click at [456, 148] on img "Next" at bounding box center [450, 149] width 12 height 32
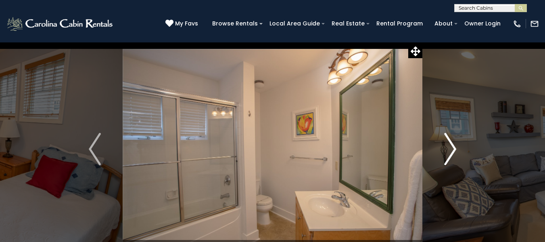
click at [456, 148] on img "Next" at bounding box center [450, 149] width 12 height 32
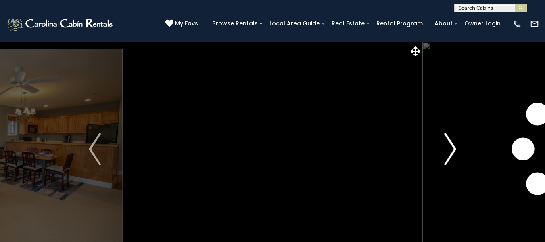
click at [456, 148] on img "Next" at bounding box center [450, 149] width 12 height 32
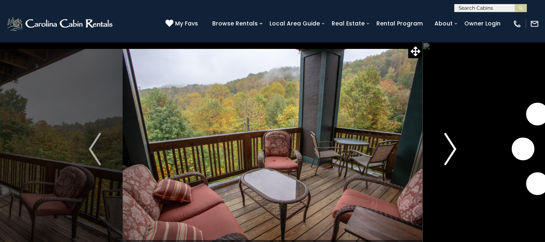
click at [456, 148] on img "Next" at bounding box center [450, 149] width 12 height 32
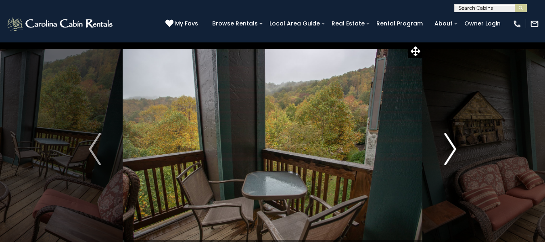
click at [456, 148] on img "Next" at bounding box center [450, 149] width 12 height 32
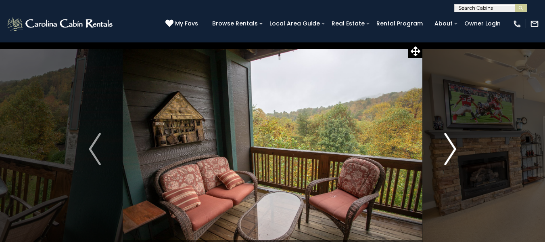
click at [456, 148] on img "Next" at bounding box center [450, 149] width 12 height 32
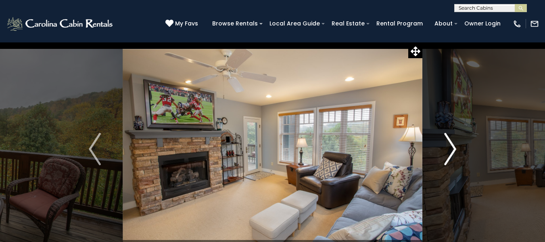
click at [456, 148] on img "Next" at bounding box center [450, 149] width 12 height 32
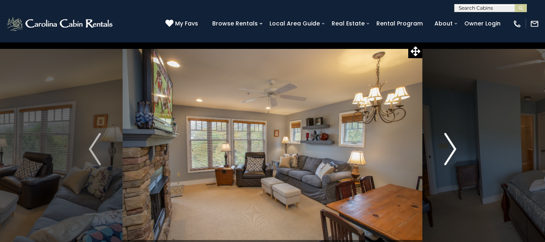
click at [456, 148] on img "Next" at bounding box center [450, 149] width 12 height 32
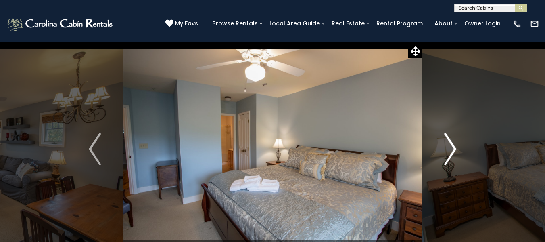
click at [456, 148] on img "Next" at bounding box center [450, 149] width 12 height 32
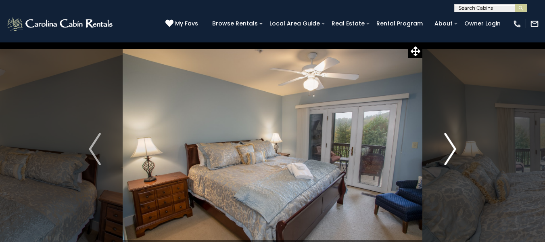
click at [456, 148] on img "Next" at bounding box center [450, 149] width 12 height 32
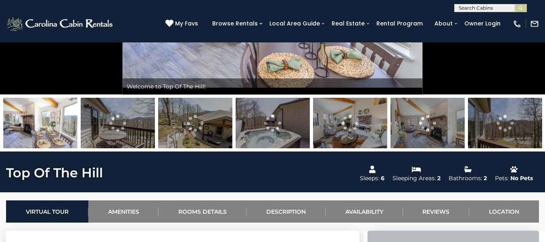
click at [212, 115] on img at bounding box center [195, 123] width 74 height 50
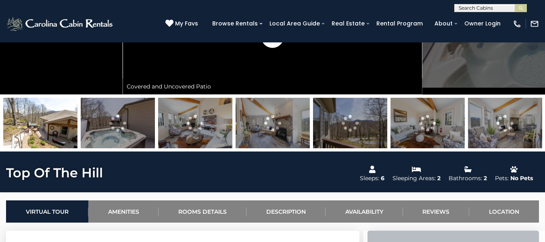
scroll to position [40, 0]
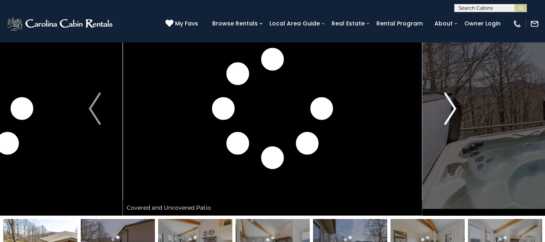
click at [451, 112] on img "Next" at bounding box center [450, 108] width 12 height 32
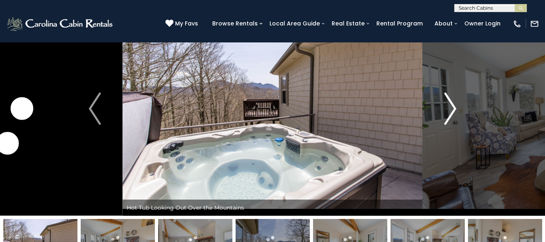
click at [451, 112] on img "Next" at bounding box center [450, 108] width 12 height 32
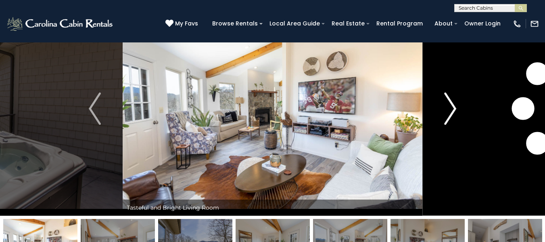
click at [451, 112] on img "Next" at bounding box center [450, 108] width 12 height 32
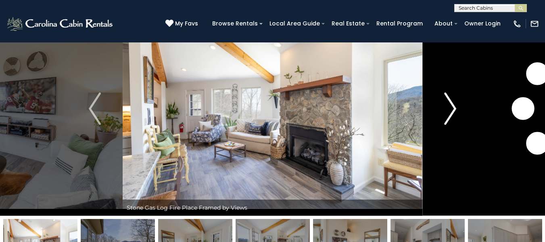
click at [451, 112] on img "Next" at bounding box center [450, 108] width 12 height 32
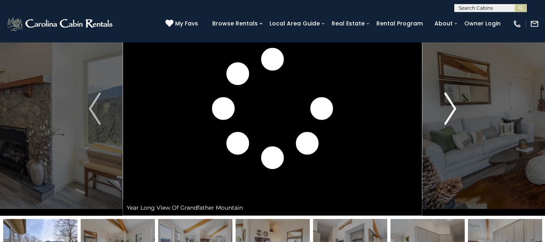
click at [451, 112] on img "Next" at bounding box center [450, 108] width 12 height 32
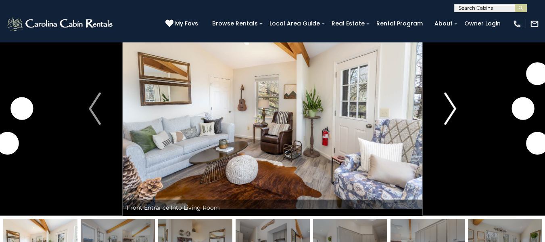
click at [451, 112] on img "Next" at bounding box center [450, 108] width 12 height 32
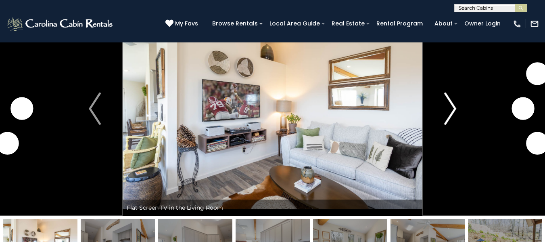
click at [451, 112] on img "Next" at bounding box center [450, 108] width 12 height 32
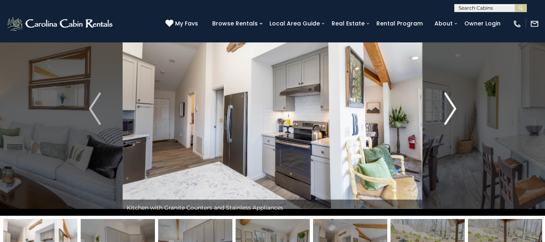
click at [451, 112] on img "Next" at bounding box center [450, 108] width 12 height 32
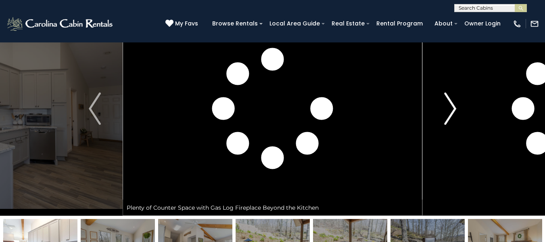
click at [451, 112] on img "Next" at bounding box center [450, 108] width 12 height 32
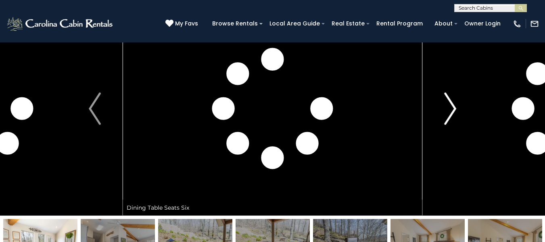
click at [451, 112] on img "Next" at bounding box center [450, 108] width 12 height 32
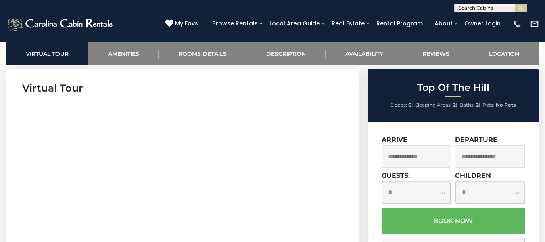
scroll to position [403, 0]
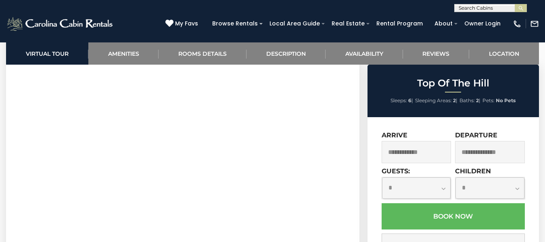
click at [434, 148] on input "text" at bounding box center [417, 152] width 70 height 22
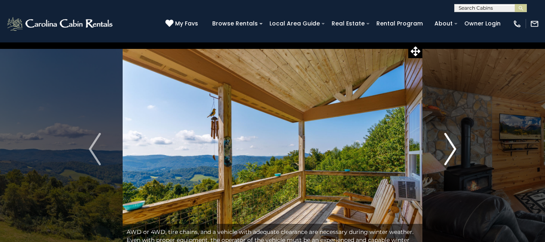
click at [460, 148] on button "Next" at bounding box center [450, 149] width 56 height 214
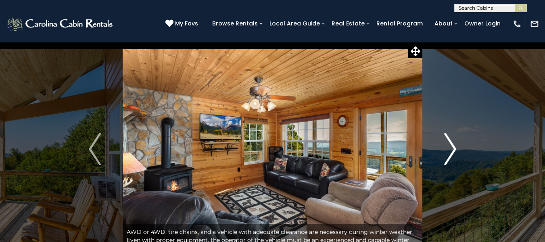
click at [459, 148] on button "Next" at bounding box center [450, 149] width 56 height 214
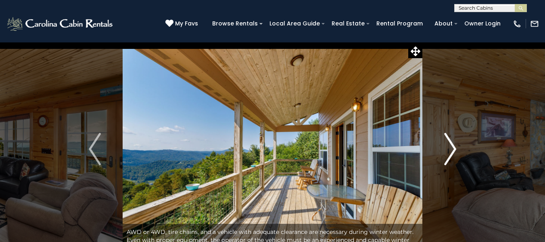
click at [459, 148] on button "Next" at bounding box center [450, 149] width 56 height 214
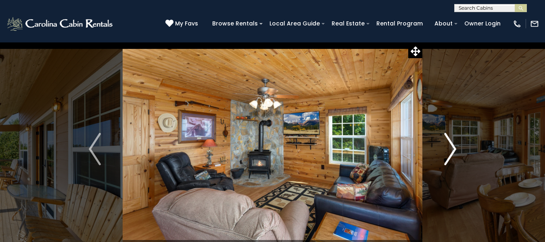
click at [459, 148] on button "Next" at bounding box center [450, 149] width 56 height 214
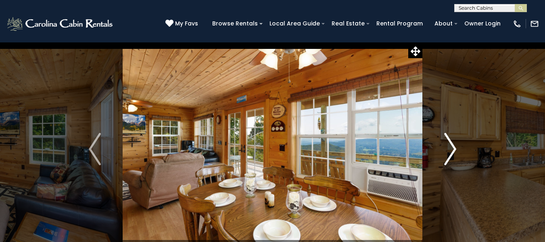
click at [459, 148] on button "Next" at bounding box center [450, 149] width 56 height 214
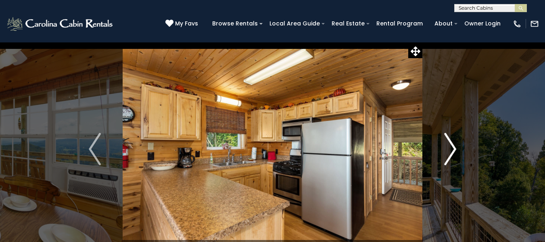
click at [459, 148] on button "Next" at bounding box center [450, 149] width 56 height 214
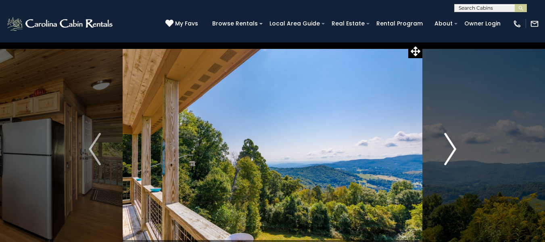
click at [459, 148] on button "Next" at bounding box center [450, 149] width 56 height 214
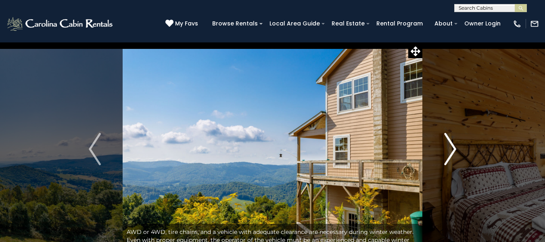
click at [459, 148] on button "Next" at bounding box center [450, 149] width 56 height 214
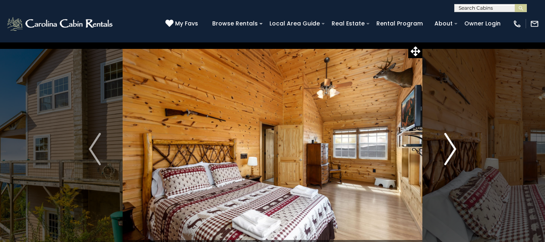
click at [459, 148] on button "Next" at bounding box center [450, 149] width 56 height 214
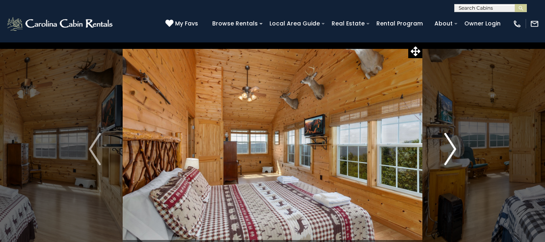
click at [459, 148] on button "Next" at bounding box center [450, 149] width 56 height 214
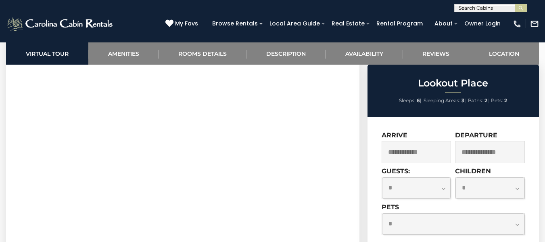
scroll to position [403, 0]
click at [414, 153] on input "text" at bounding box center [417, 152] width 70 height 22
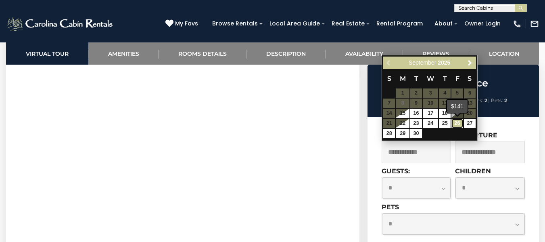
click at [456, 123] on link "26" at bounding box center [457, 123] width 12 height 9
type input "**********"
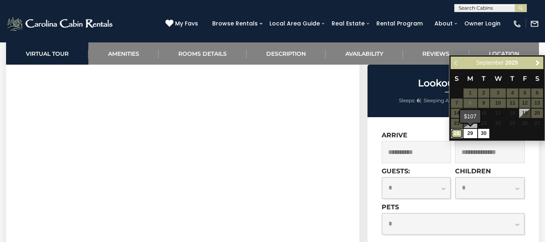
click at [458, 134] on link "28" at bounding box center [457, 133] width 12 height 9
type input "**********"
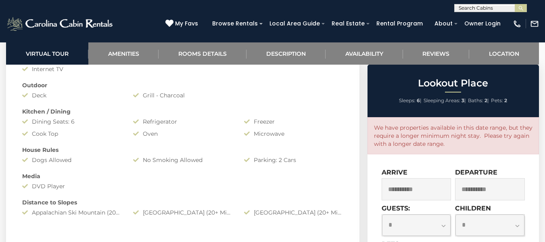
scroll to position [565, 0]
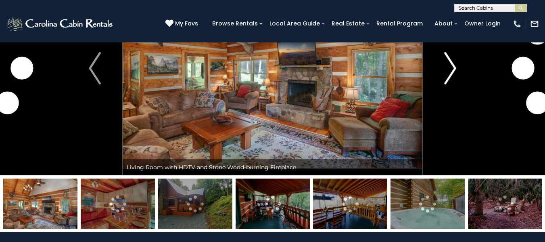
scroll to position [121, 0]
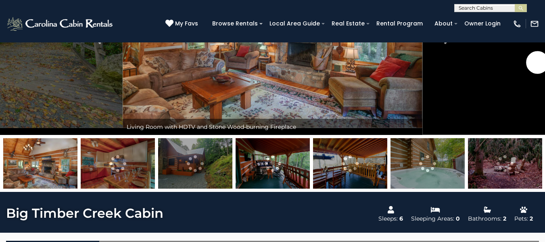
click at [203, 173] on img at bounding box center [195, 163] width 74 height 50
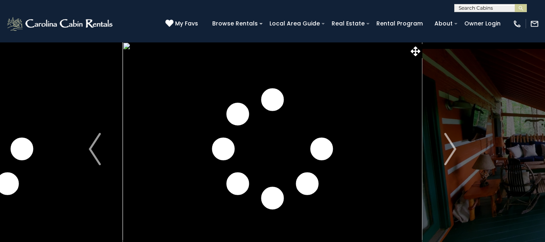
scroll to position [81, 0]
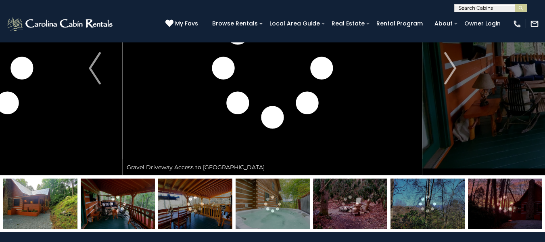
click at [104, 215] on img at bounding box center [118, 203] width 74 height 50
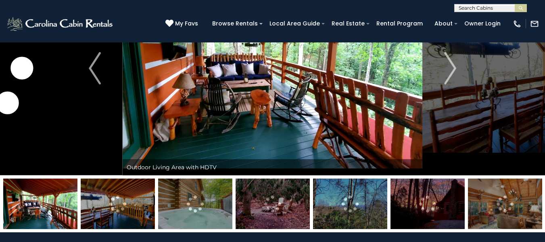
click at [230, 211] on img at bounding box center [195, 203] width 74 height 50
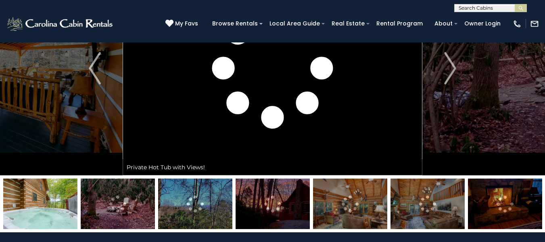
click at [353, 209] on img at bounding box center [350, 203] width 74 height 50
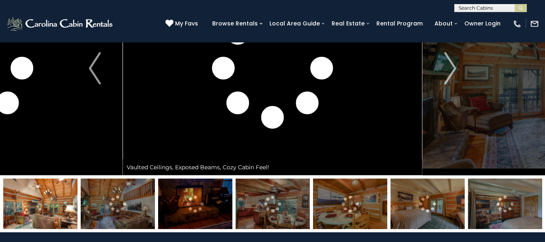
click at [355, 211] on img at bounding box center [350, 203] width 74 height 50
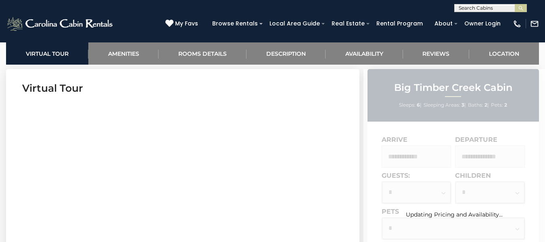
scroll to position [403, 0]
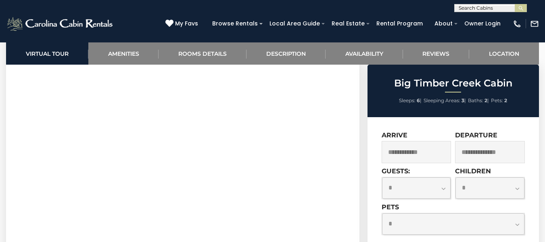
click at [422, 144] on input "text" at bounding box center [417, 152] width 70 height 22
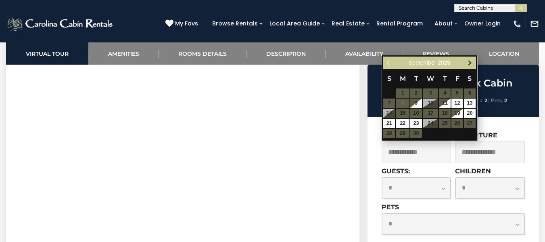
click at [472, 63] on span "Next" at bounding box center [470, 63] width 6 height 6
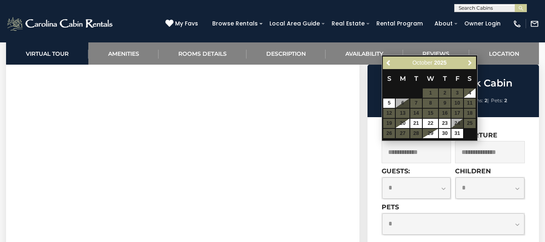
click at [472, 62] on span "Next" at bounding box center [470, 63] width 6 height 6
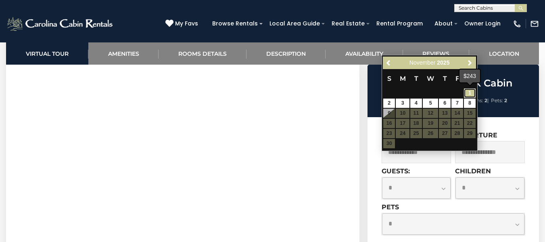
click at [473, 93] on link "1" at bounding box center [470, 92] width 12 height 9
type input "**********"
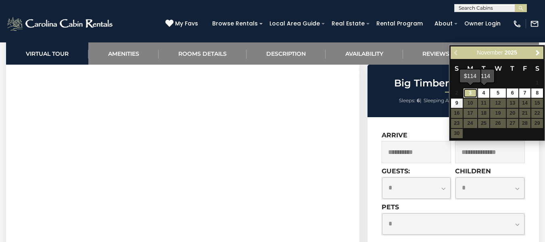
click at [471, 94] on link "3" at bounding box center [471, 92] width 14 height 9
type input "**********"
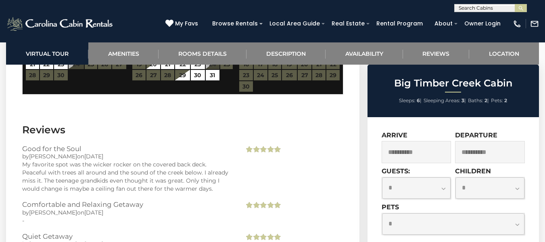
scroll to position [1896, 0]
